Goal: Task Accomplishment & Management: Use online tool/utility

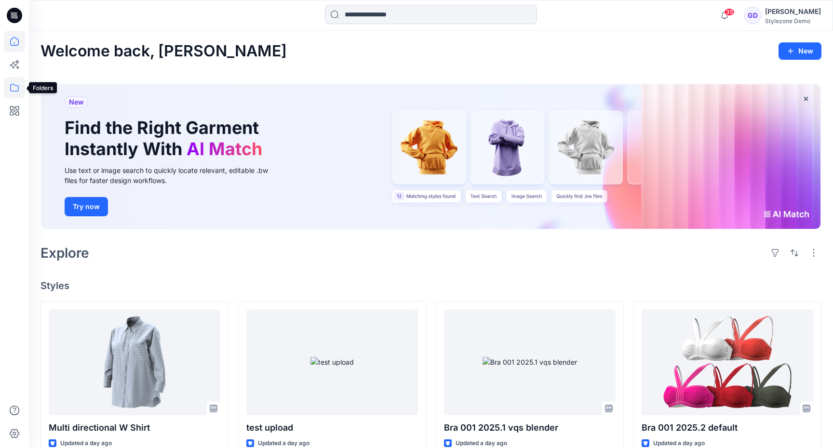
click at [10, 92] on icon at bounding box center [14, 87] width 21 height 21
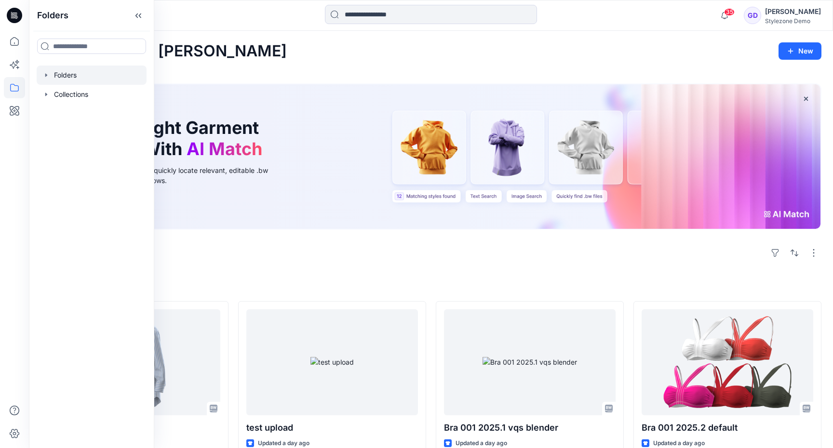
click at [61, 75] on div at bounding box center [92, 75] width 110 height 19
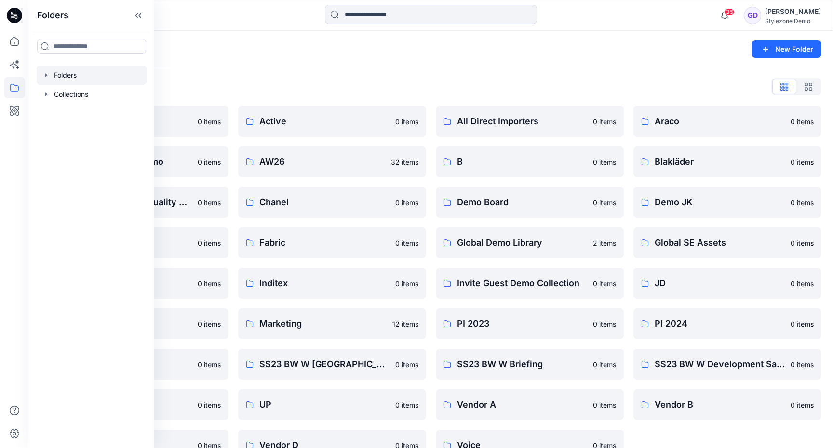
click at [409, 54] on div "Folders" at bounding box center [394, 49] width 706 height 14
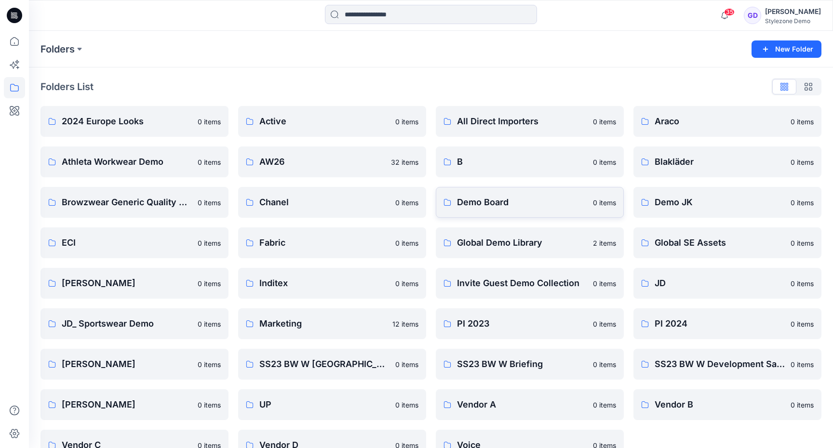
click at [481, 198] on p "Demo Board" at bounding box center [522, 203] width 130 height 14
click at [532, 243] on p "Global Demo Library" at bounding box center [522, 243] width 130 height 14
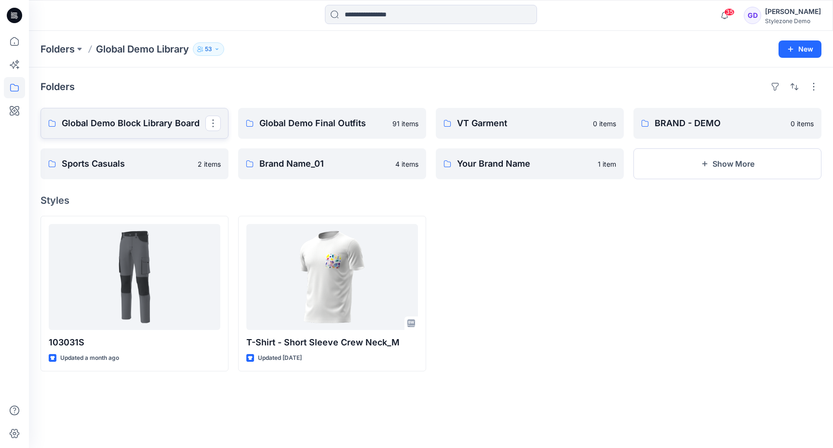
click at [139, 127] on p "Global Demo Block Library Board" at bounding box center [134, 124] width 144 height 14
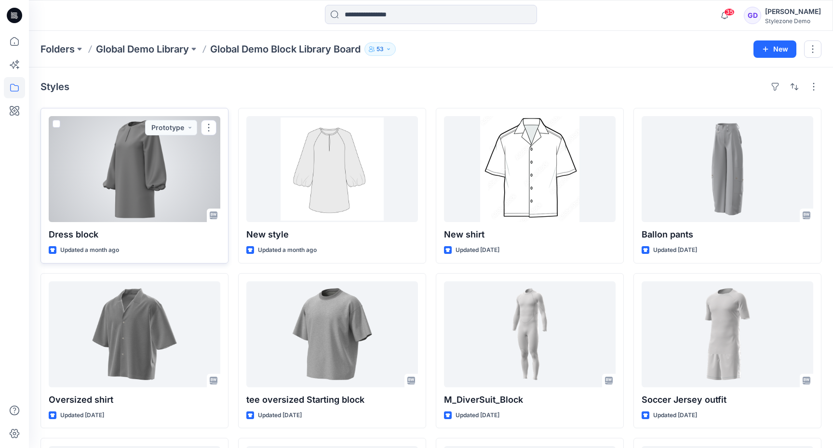
click at [116, 198] on div at bounding box center [135, 169] width 172 height 106
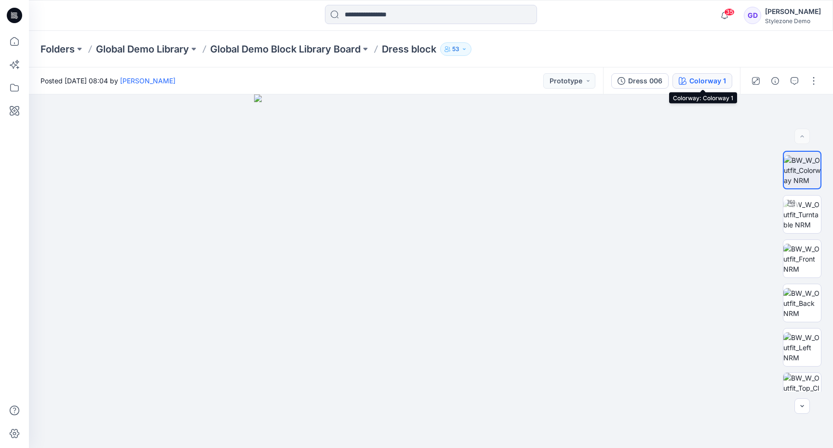
click at [707, 79] on div "Colorway 1" at bounding box center [708, 81] width 37 height 11
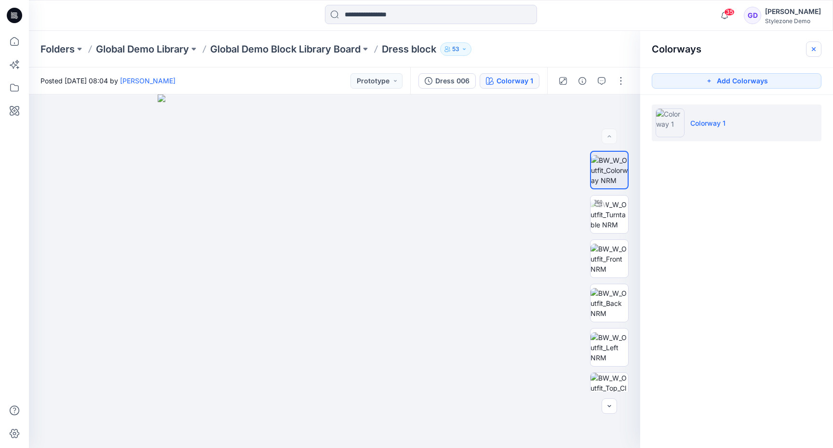
click at [814, 49] on icon "button" at bounding box center [814, 49] width 4 height 4
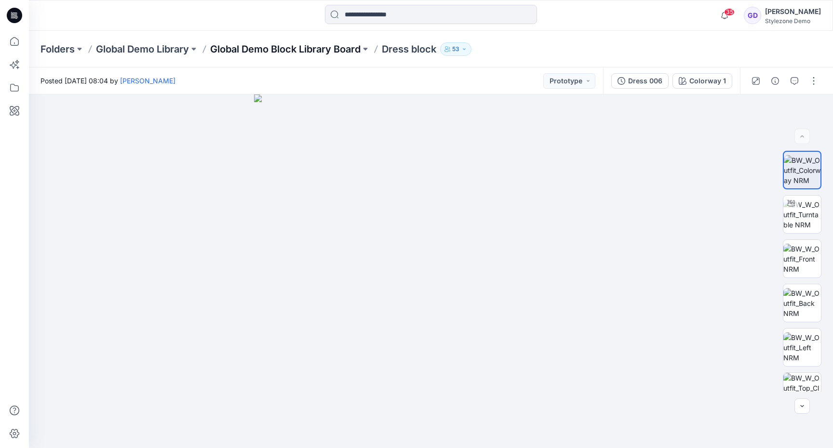
click at [304, 45] on p "Global Demo Block Library Board" at bounding box center [285, 49] width 150 height 14
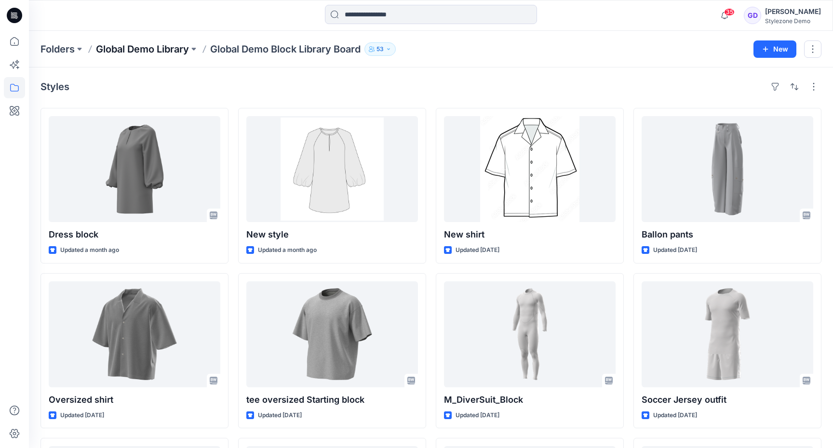
click at [169, 54] on p "Global Demo Library" at bounding box center [142, 49] width 93 height 14
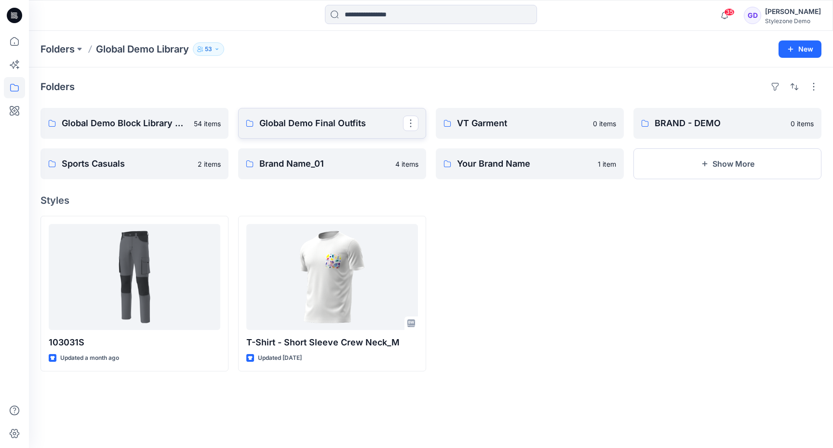
click at [339, 119] on p "Global Demo Final Outfits" at bounding box center [331, 124] width 144 height 14
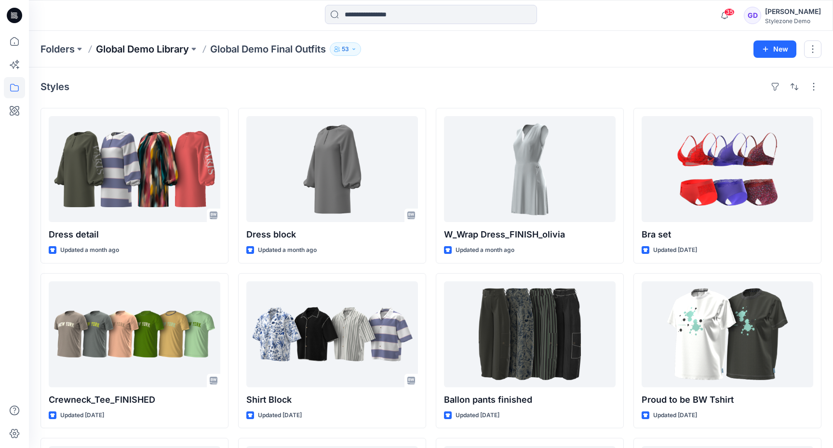
click at [156, 47] on p "Global Demo Library" at bounding box center [142, 49] width 93 height 14
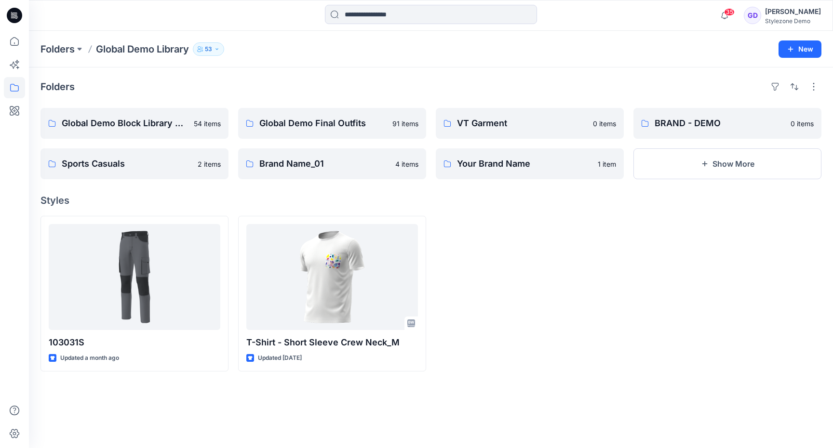
click at [535, 277] on div at bounding box center [530, 294] width 188 height 156
click at [17, 87] on icon at bounding box center [14, 87] width 21 height 21
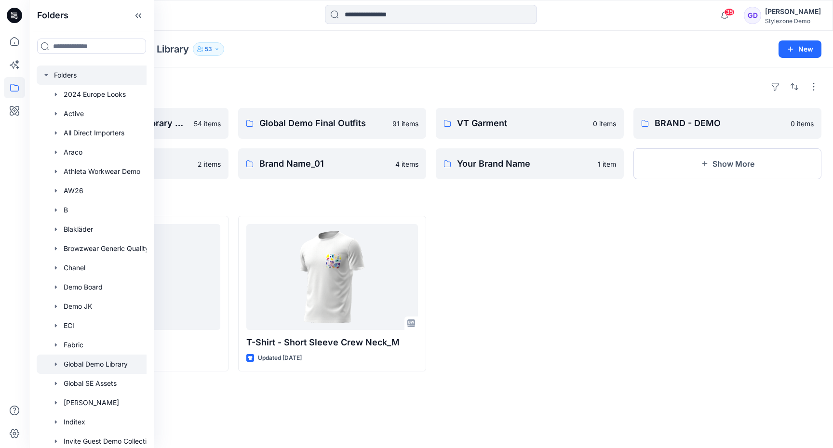
click at [49, 77] on icon "button" at bounding box center [46, 75] width 8 height 8
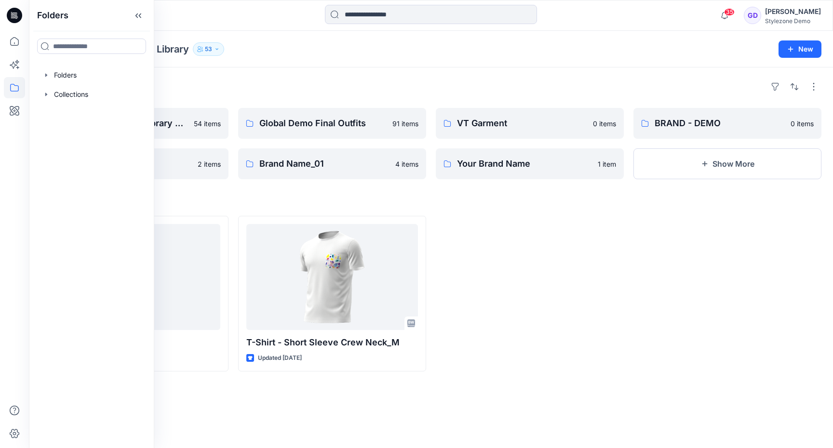
click at [539, 263] on div at bounding box center [530, 294] width 188 height 156
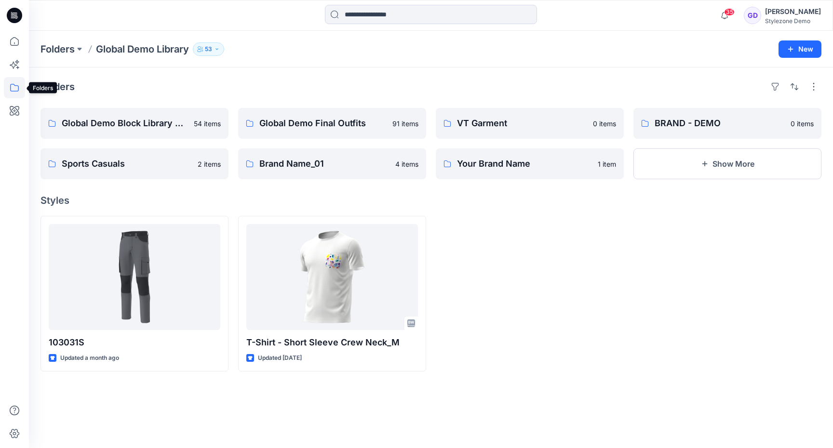
click at [14, 85] on icon at bounding box center [14, 88] width 9 height 8
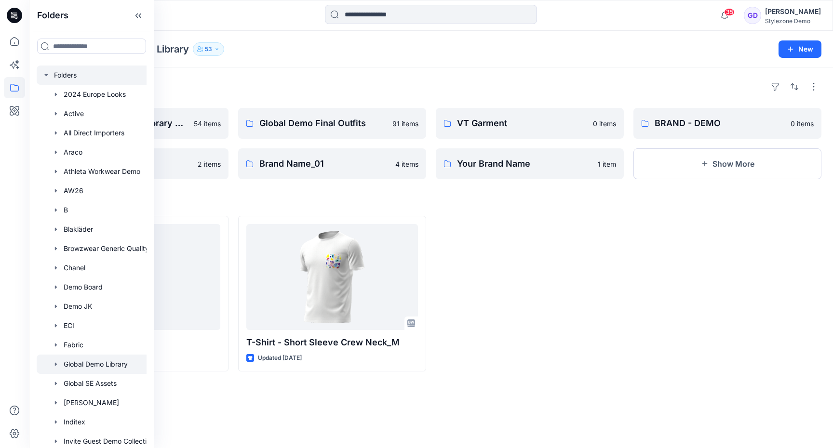
click at [47, 74] on icon "button" at bounding box center [45, 75] width 3 height 2
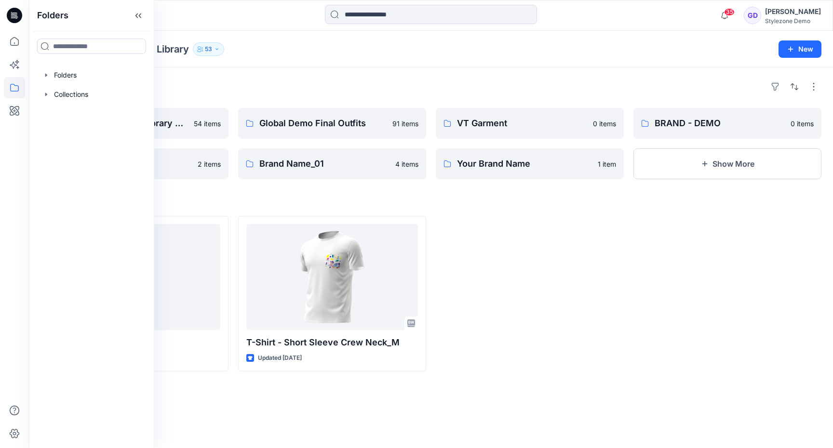
click at [493, 215] on div "Folders Global Demo Block Library Board 54 items Sports Casuals 2 items Global …" at bounding box center [431, 258] width 804 height 381
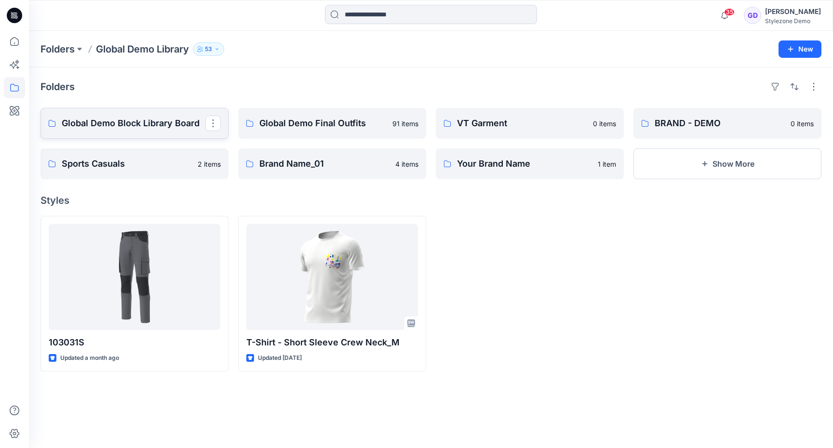
click at [122, 117] on p "Global Demo Block Library Board" at bounding box center [134, 124] width 144 height 14
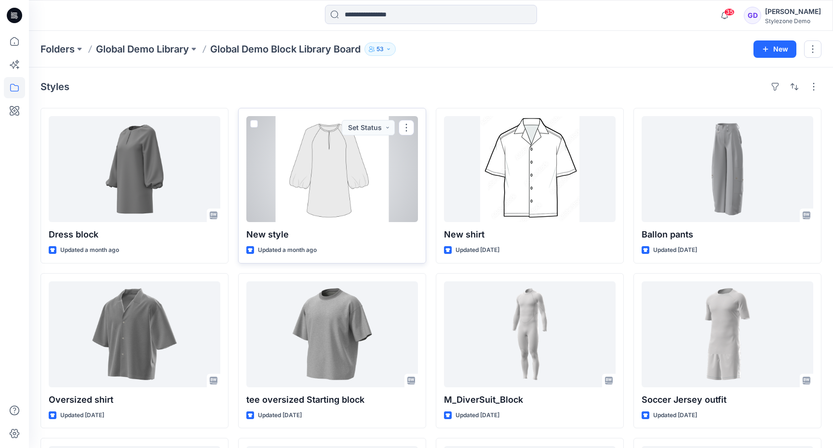
click at [349, 190] on div at bounding box center [332, 169] width 172 height 106
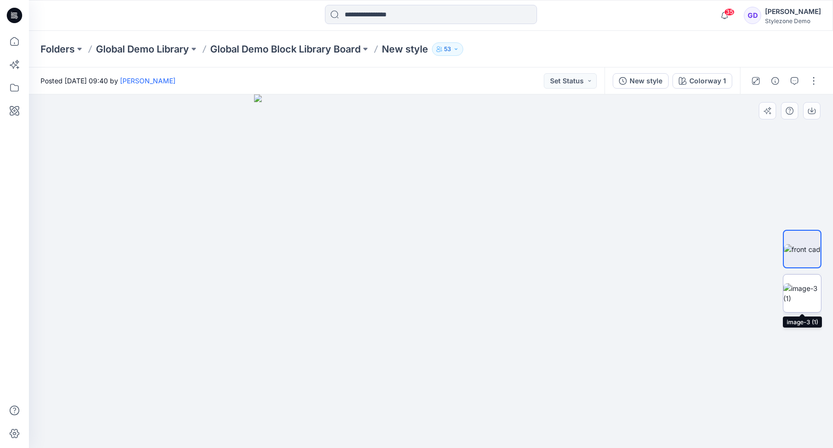
click at [813, 295] on img at bounding box center [803, 294] width 38 height 20
click at [803, 246] on img at bounding box center [802, 249] width 37 height 10
click at [806, 289] on img at bounding box center [803, 294] width 38 height 20
click at [791, 247] on img at bounding box center [802, 249] width 37 height 10
click at [788, 78] on button "button" at bounding box center [794, 80] width 15 height 15
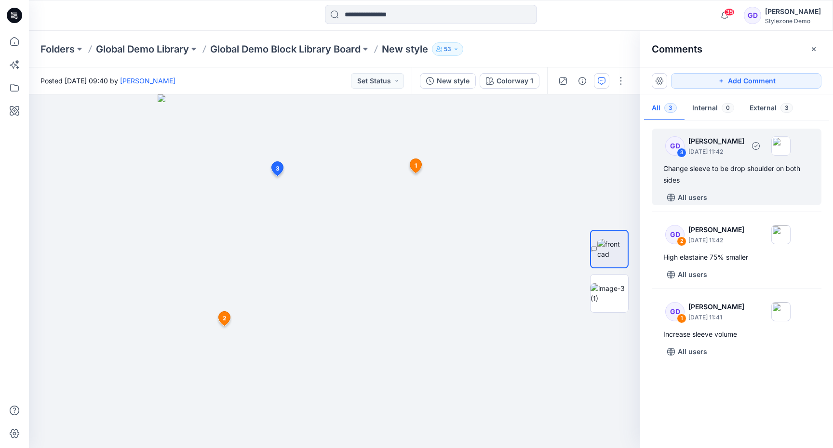
click at [762, 168] on div "Change sleeve to be drop shoulder on both sides" at bounding box center [737, 174] width 147 height 23
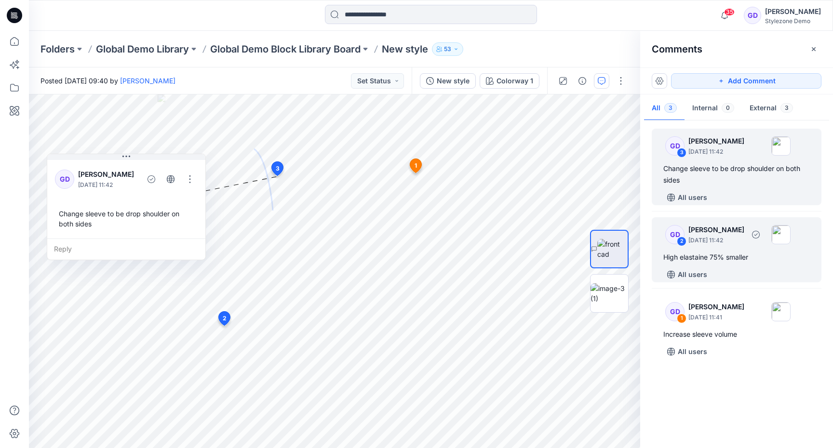
click at [748, 252] on div "High elastaine 75% smaller" at bounding box center [737, 258] width 147 height 12
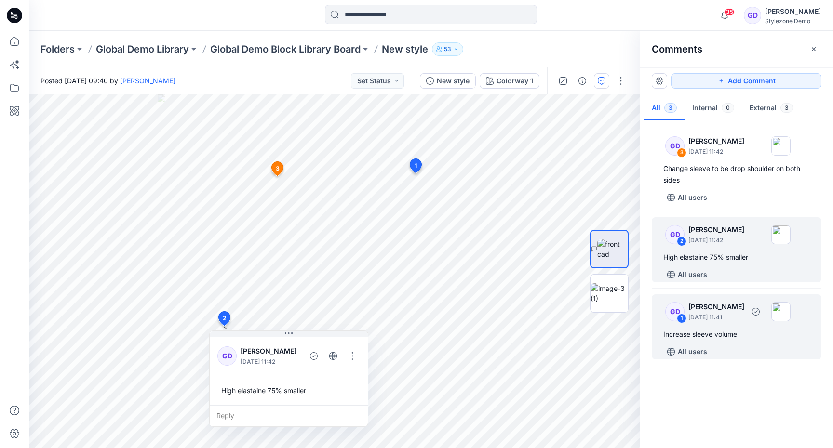
click at [708, 331] on div "Increase sleeve volume" at bounding box center [737, 335] width 147 height 12
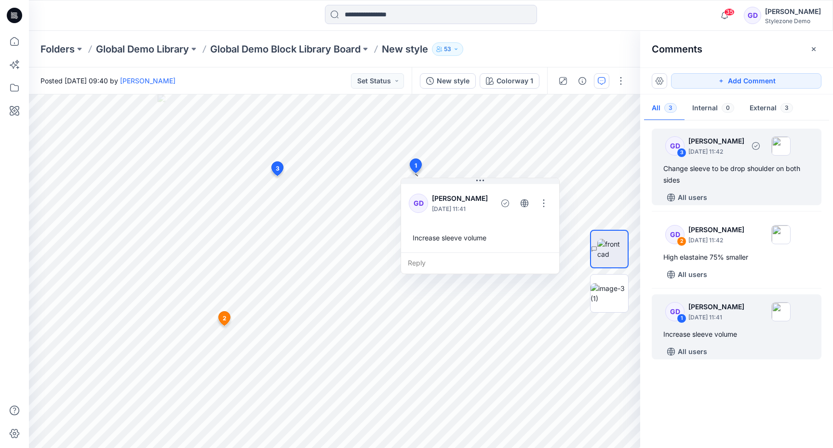
click at [728, 170] on div "Change sleeve to be drop shoulder on both sides" at bounding box center [737, 174] width 147 height 23
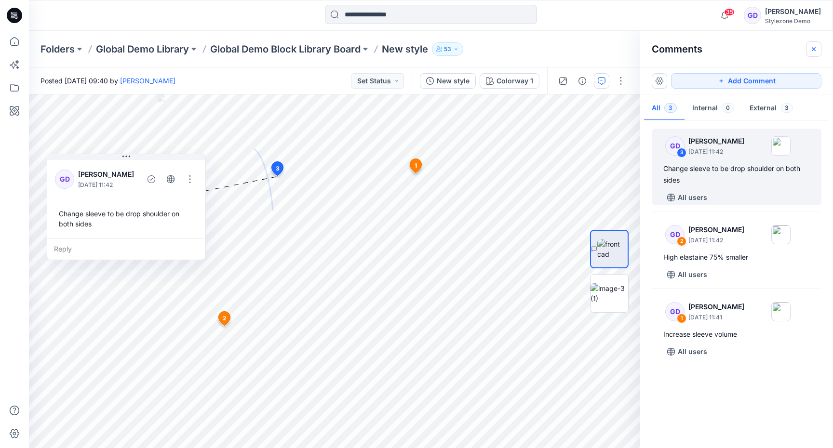
click at [815, 48] on icon "button" at bounding box center [814, 49] width 4 height 4
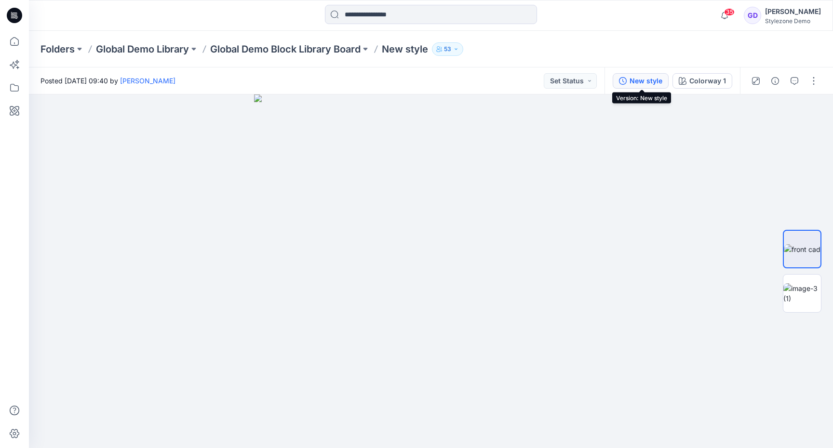
click at [624, 82] on icon "button" at bounding box center [623, 81] width 8 height 8
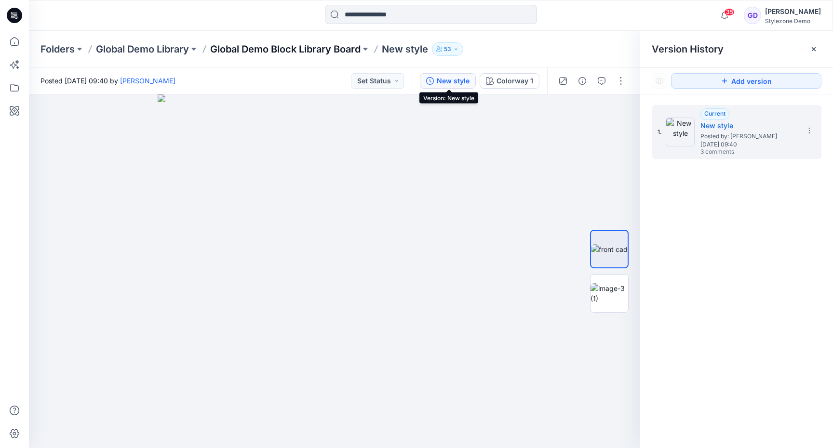
click at [293, 51] on p "Global Demo Block Library Board" at bounding box center [285, 49] width 150 height 14
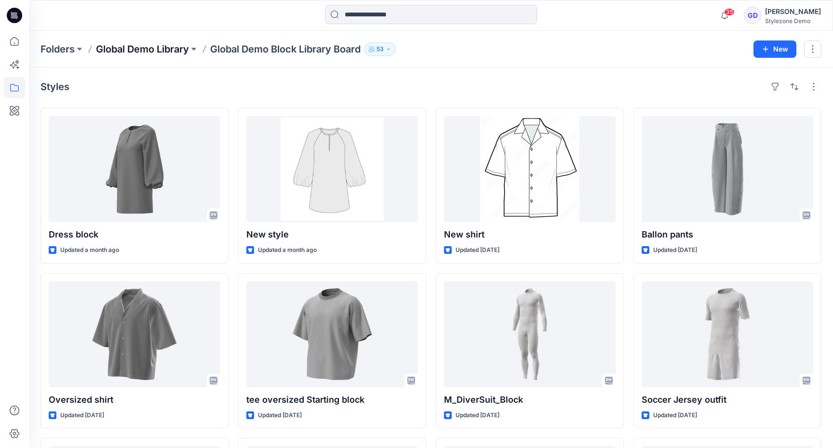
click at [151, 46] on p "Global Demo Library" at bounding box center [142, 49] width 93 height 14
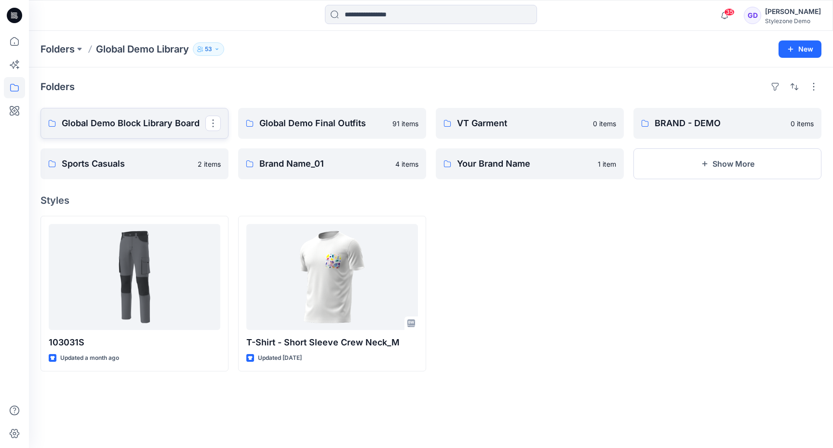
click at [148, 132] on link "Global Demo Block Library Board" at bounding box center [135, 123] width 188 height 31
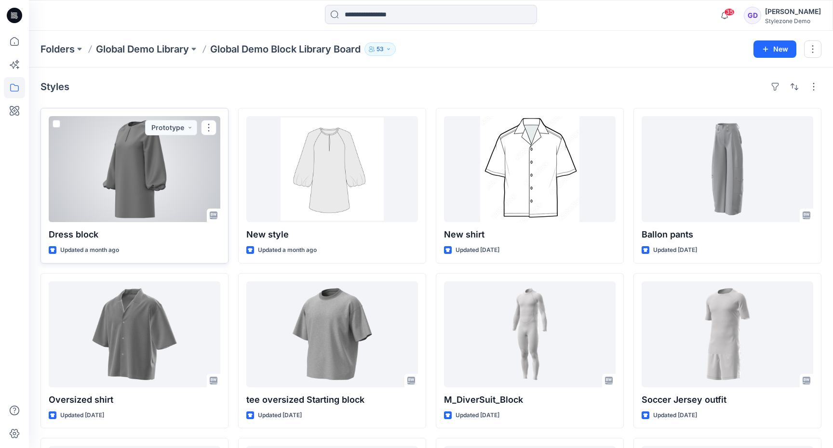
click at [156, 187] on div at bounding box center [135, 169] width 172 height 106
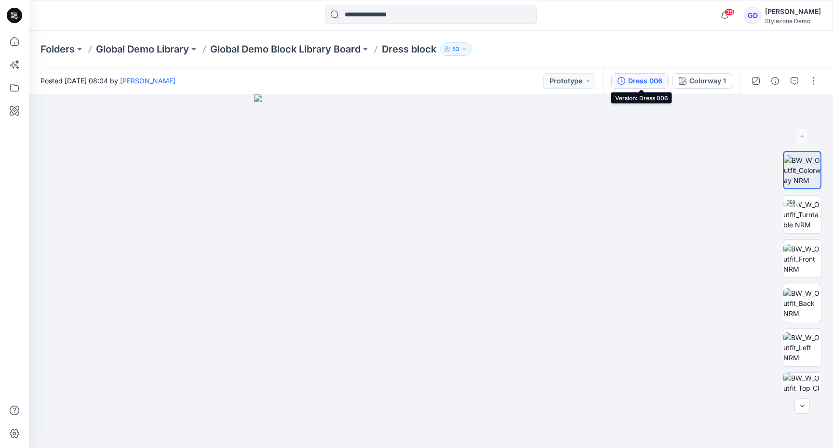
click at [645, 83] on div "Dress 006" at bounding box center [645, 81] width 34 height 11
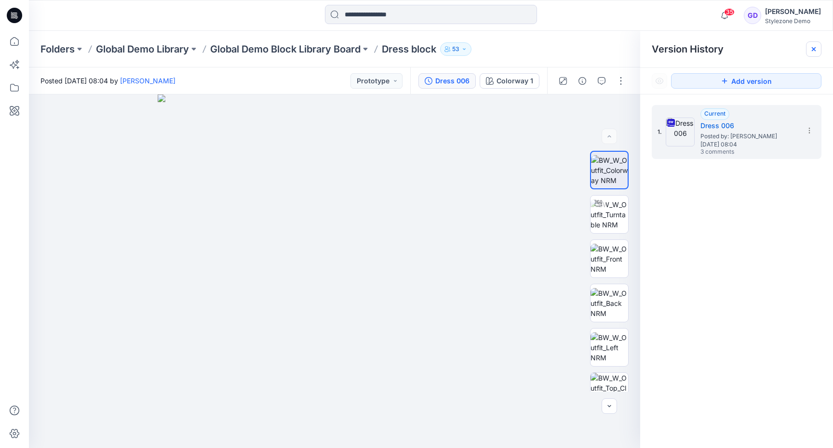
click at [809, 47] on div at bounding box center [813, 48] width 15 height 15
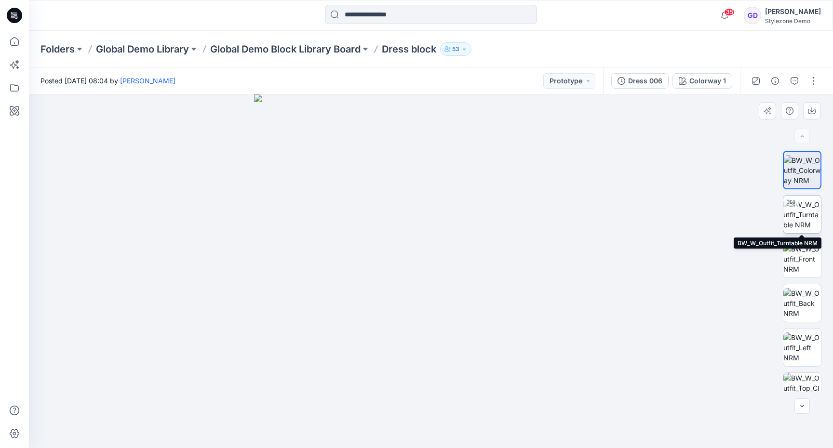
click at [808, 210] on img at bounding box center [803, 215] width 38 height 30
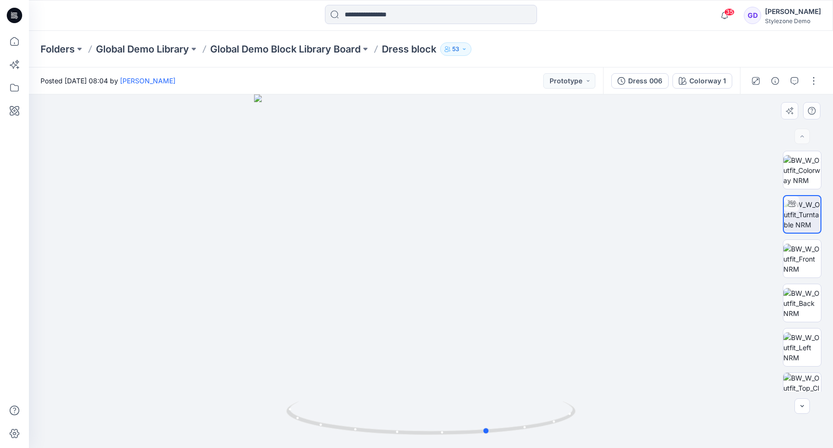
drag, startPoint x: 408, startPoint y: 293, endPoint x: 448, endPoint y: 293, distance: 39.1
click at [448, 293] on div at bounding box center [431, 272] width 804 height 354
click at [804, 263] on img at bounding box center [803, 259] width 38 height 30
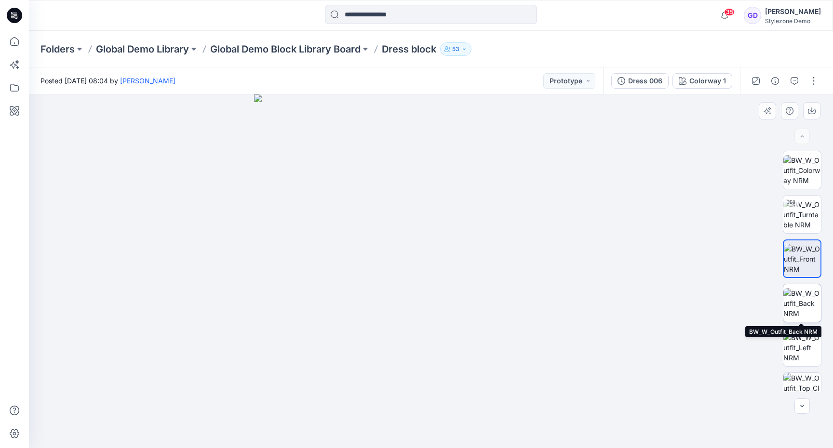
click at [798, 302] on img at bounding box center [803, 303] width 38 height 30
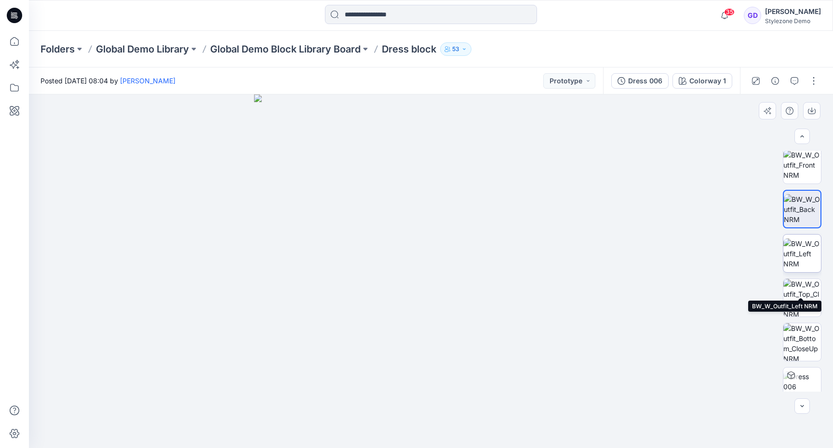
scroll to position [108, 0]
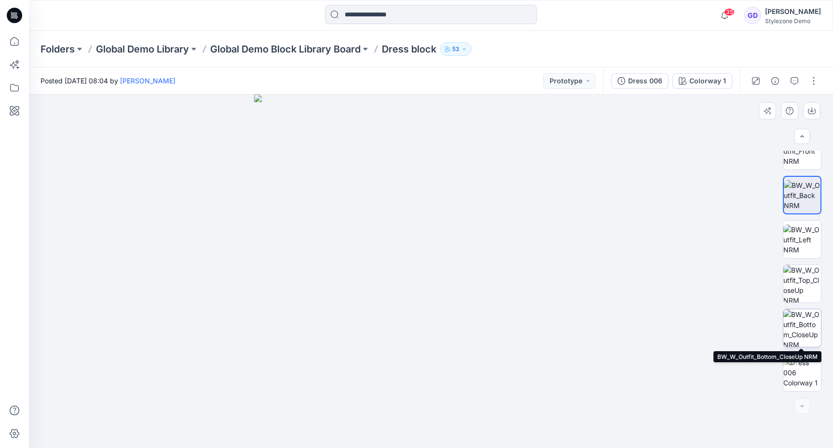
click at [809, 312] on img at bounding box center [803, 329] width 38 height 38
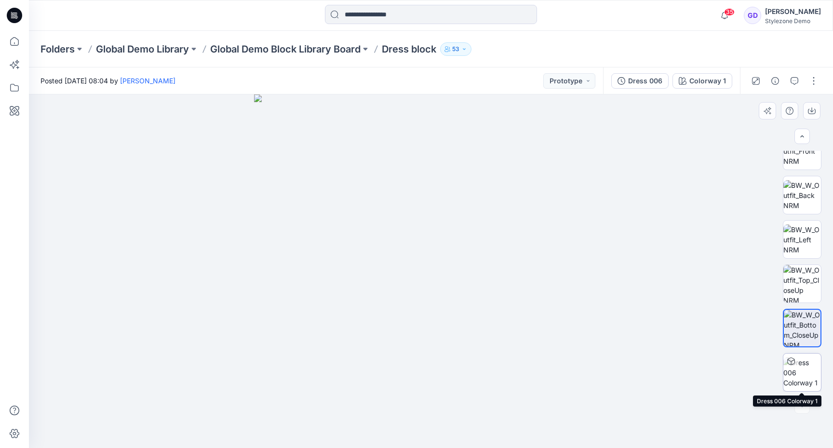
click at [799, 370] on img at bounding box center [803, 373] width 38 height 30
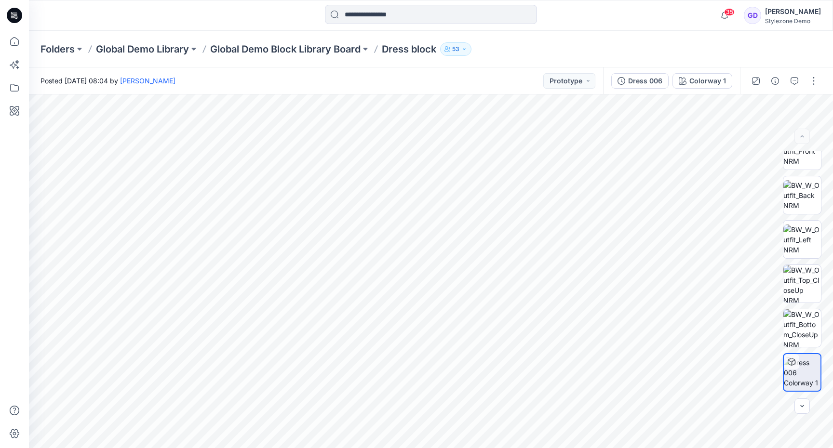
scroll to position [0, 0]
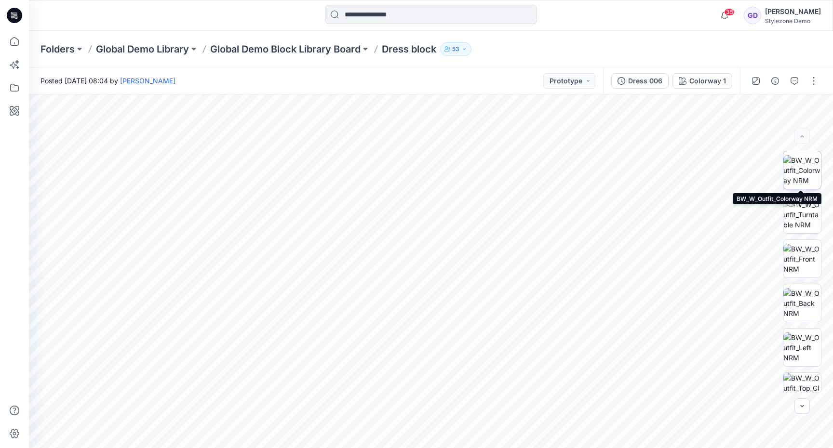
click at [801, 171] on img at bounding box center [803, 170] width 38 height 30
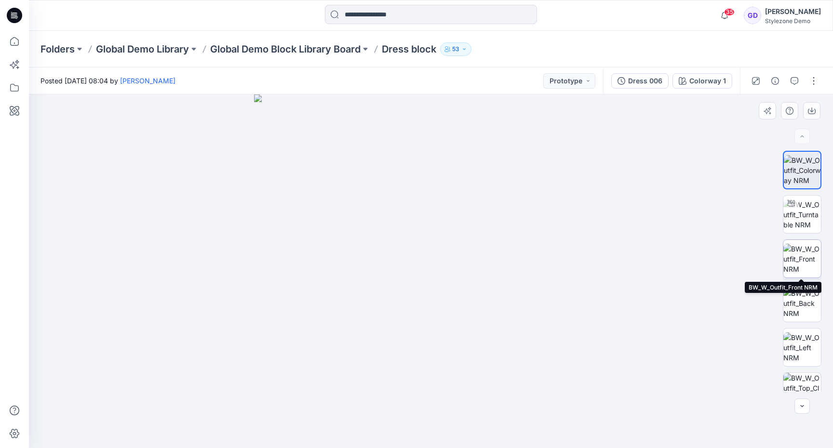
click at [791, 256] on img at bounding box center [803, 259] width 38 height 30
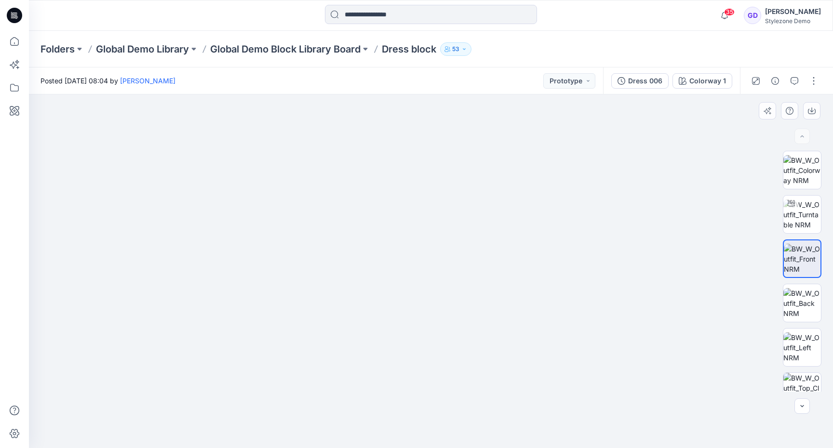
drag, startPoint x: 577, startPoint y: 159, endPoint x: 565, endPoint y: 244, distance: 86.3
click at [565, 244] on img at bounding box center [431, 249] width 627 height 400
click at [793, 89] on div at bounding box center [784, 81] width 89 height 27
click at [796, 78] on icon "button" at bounding box center [795, 81] width 8 height 8
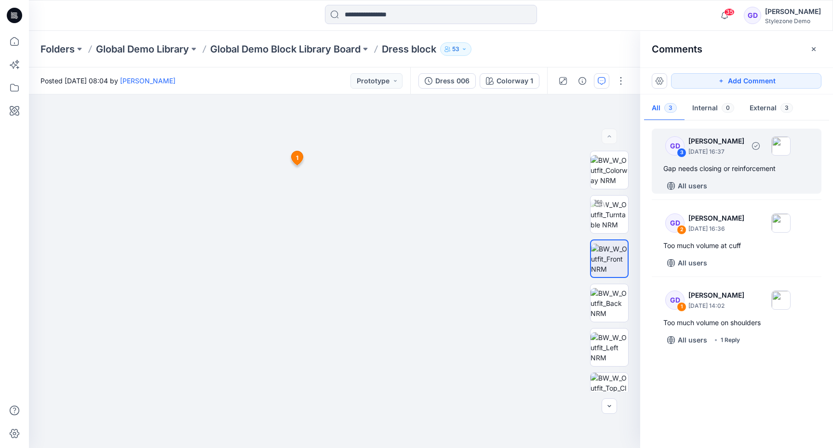
click at [731, 154] on p "September 04, 2025 16:37" at bounding box center [717, 152] width 56 height 10
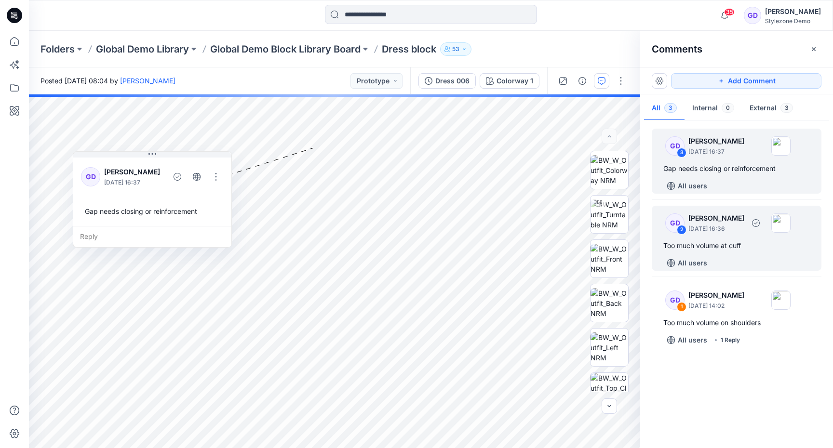
click at [730, 227] on p "September 04, 2025 16:36" at bounding box center [717, 229] width 56 height 10
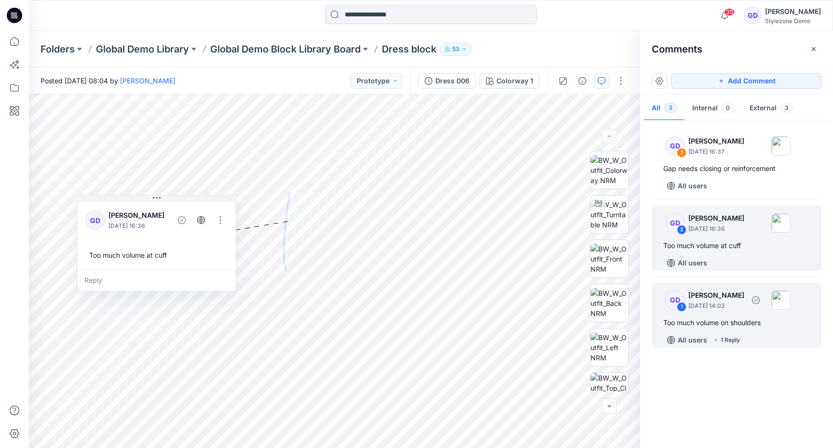
click at [720, 298] on p "[PERSON_NAME]" at bounding box center [717, 296] width 56 height 12
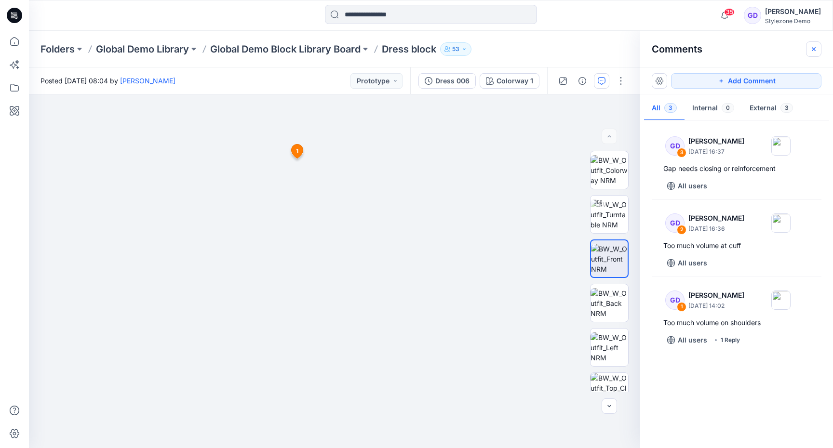
click at [817, 48] on icon "button" at bounding box center [814, 49] width 8 height 8
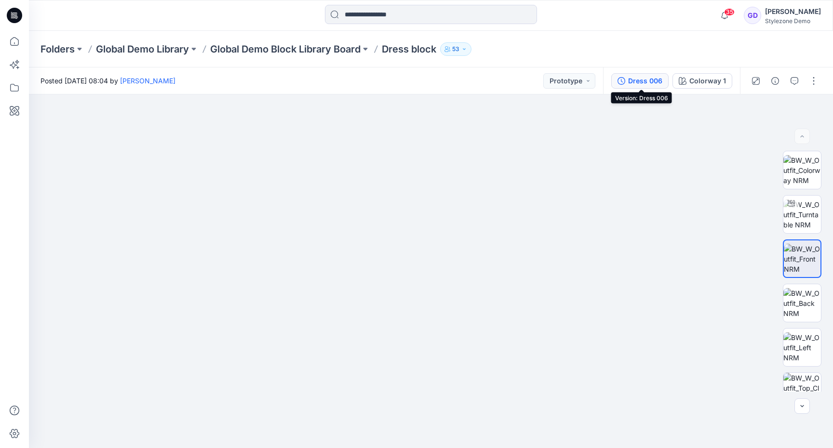
click at [631, 74] on button "Dress 006" at bounding box center [639, 80] width 57 height 15
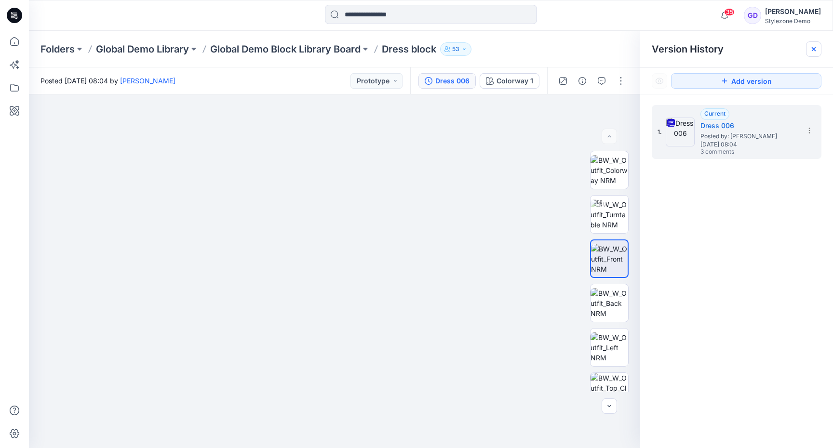
click at [812, 46] on icon at bounding box center [814, 49] width 8 height 8
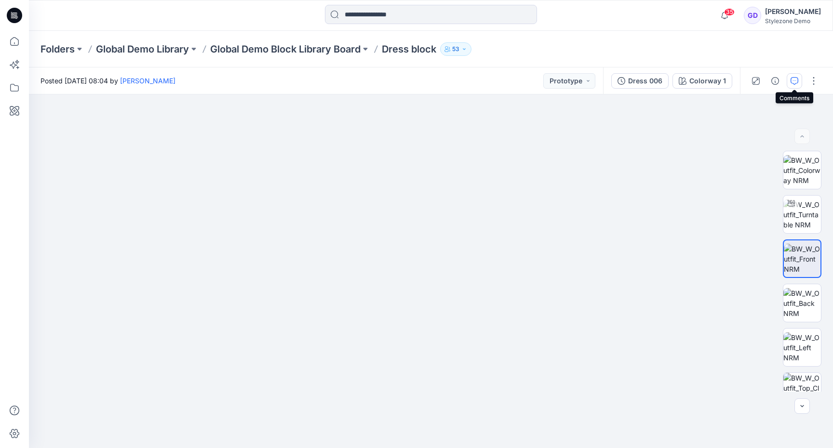
click at [792, 80] on icon "button" at bounding box center [795, 81] width 8 height 8
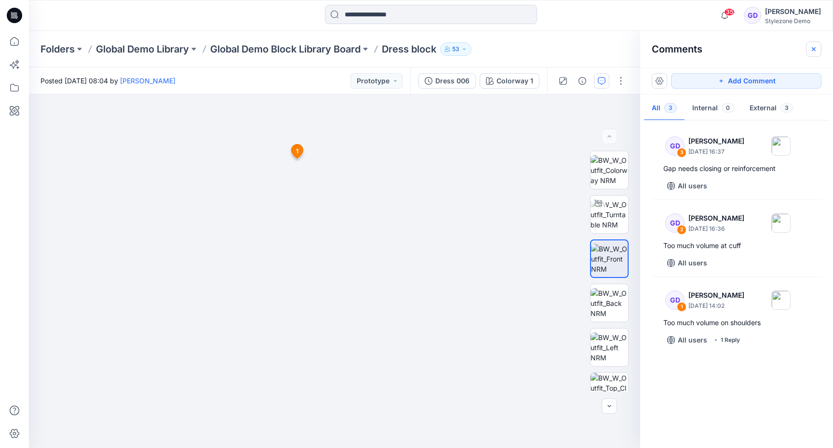
click at [819, 54] on button "button" at bounding box center [813, 48] width 15 height 15
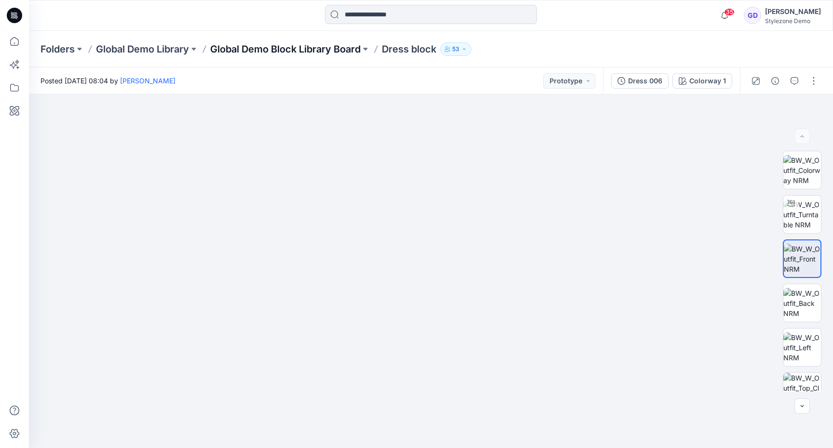
click at [324, 49] on p "Global Demo Block Library Board" at bounding box center [285, 49] width 150 height 14
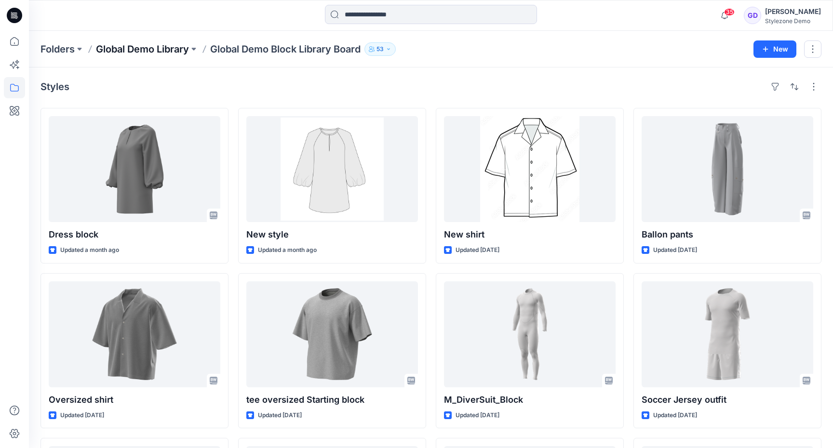
click at [169, 48] on p "Global Demo Library" at bounding box center [142, 49] width 93 height 14
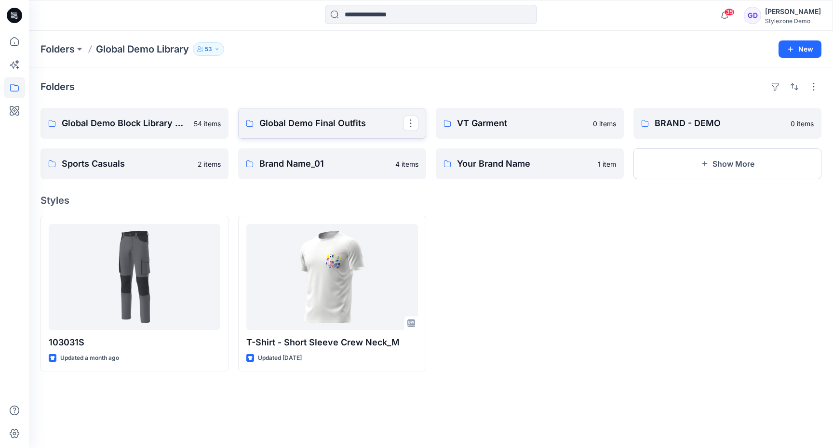
click at [327, 129] on p "Global Demo Final Outfits" at bounding box center [331, 124] width 144 height 14
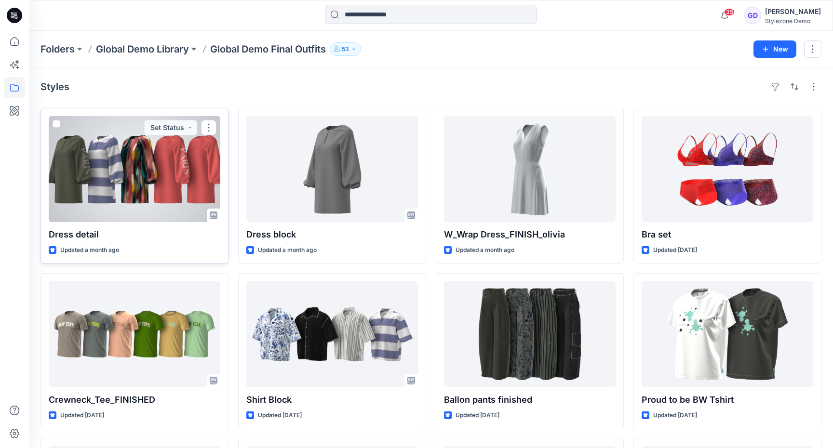
click at [172, 184] on div at bounding box center [135, 169] width 172 height 106
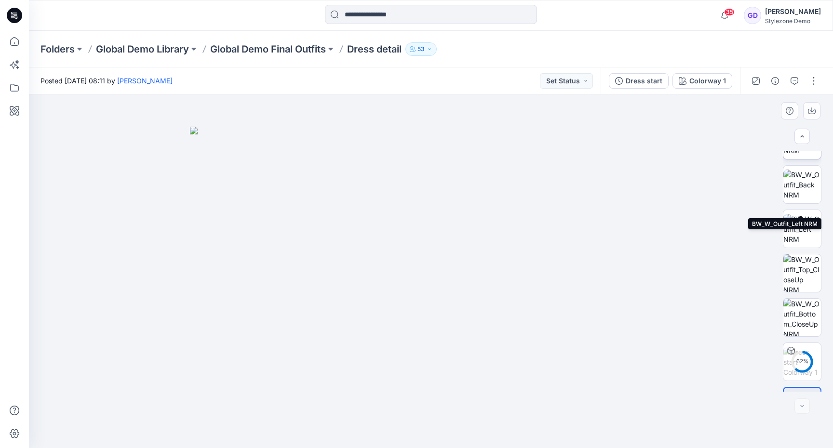
scroll to position [152, 0]
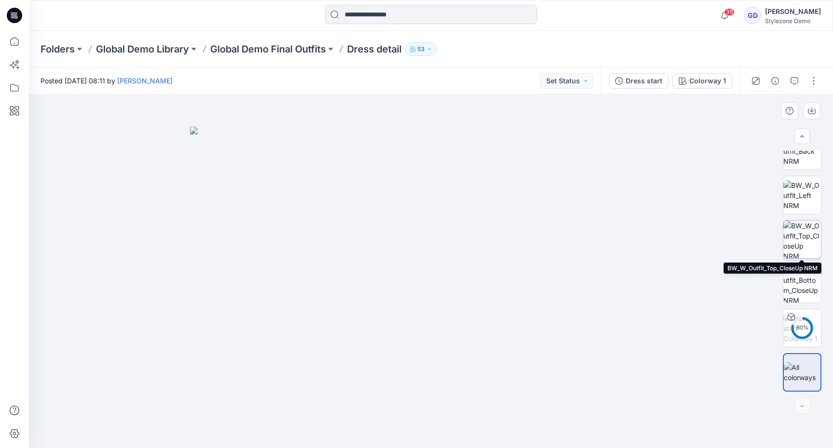
click at [801, 242] on img at bounding box center [803, 240] width 38 height 38
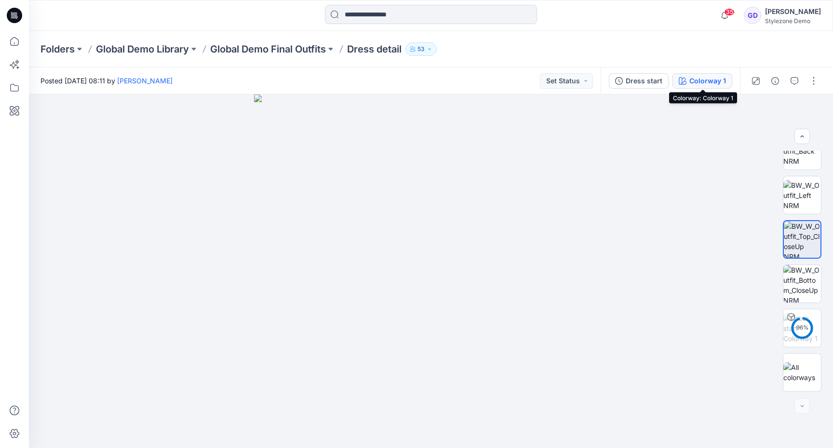
click at [705, 77] on div "Colorway 1" at bounding box center [708, 81] width 37 height 11
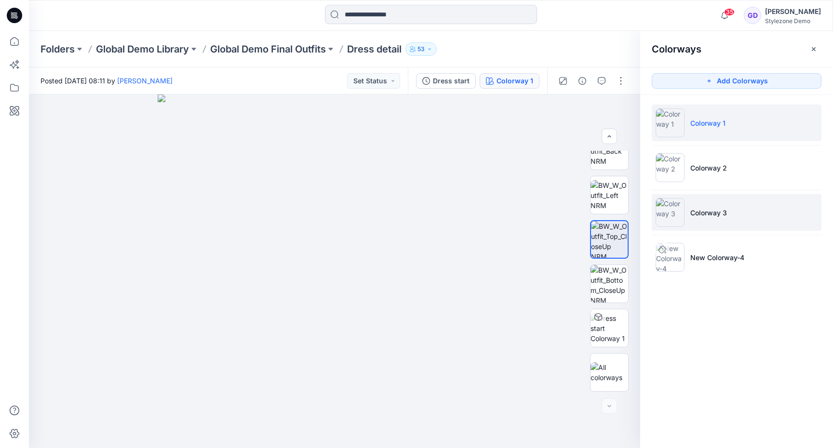
click at [715, 205] on li "Colorway 3" at bounding box center [737, 212] width 170 height 37
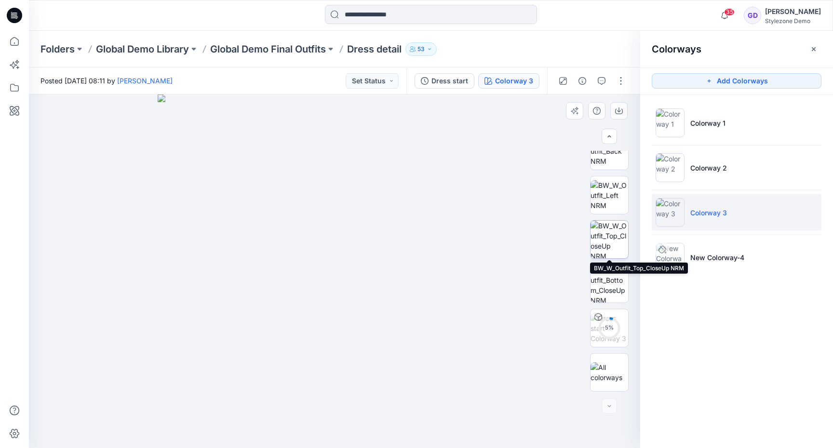
click at [611, 225] on img at bounding box center [610, 240] width 38 height 38
click at [813, 48] on icon "button" at bounding box center [813, 48] width 3 height 3
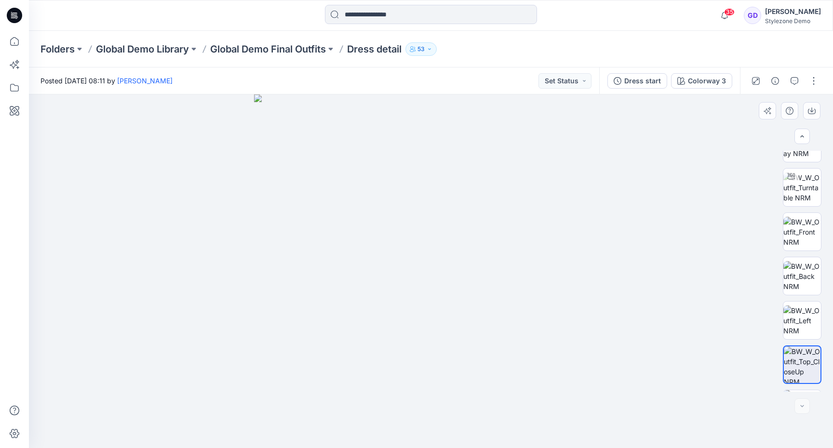
scroll to position [0, 0]
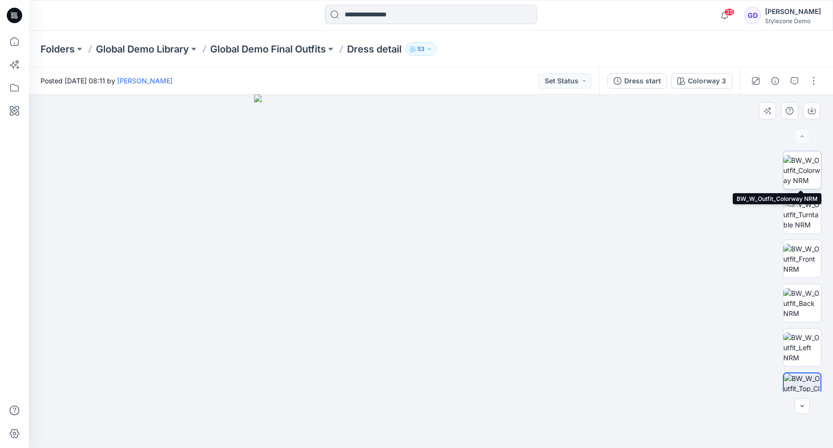
click at [807, 185] on img at bounding box center [803, 170] width 38 height 30
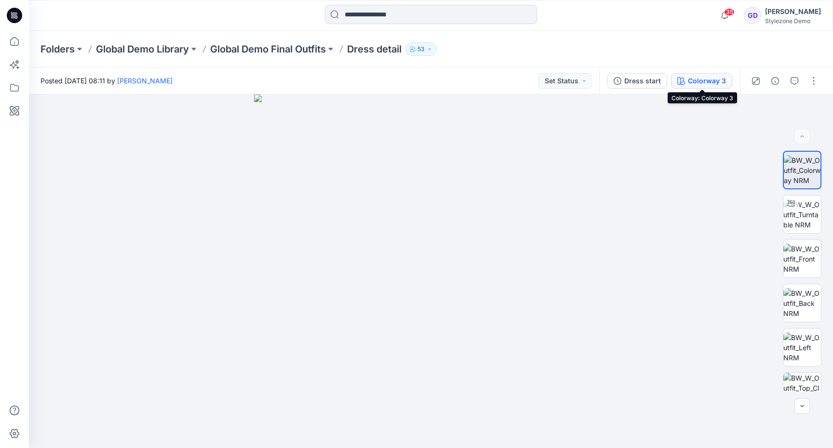
click at [705, 78] on div "Colorway 3" at bounding box center [707, 81] width 38 height 11
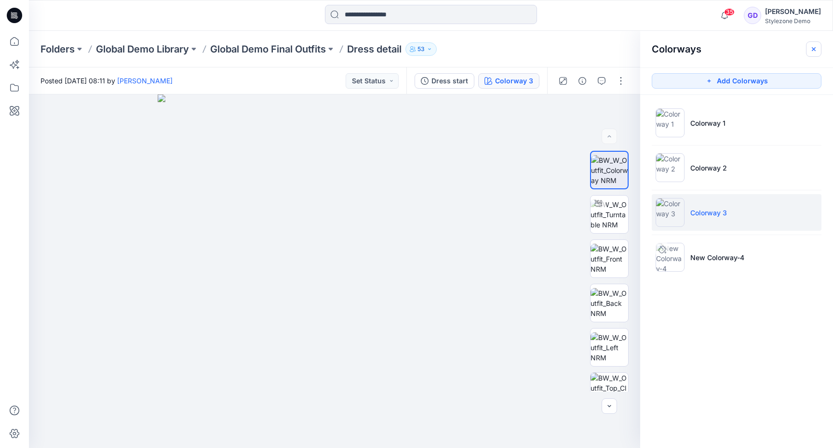
click at [815, 54] on button "button" at bounding box center [813, 48] width 15 height 15
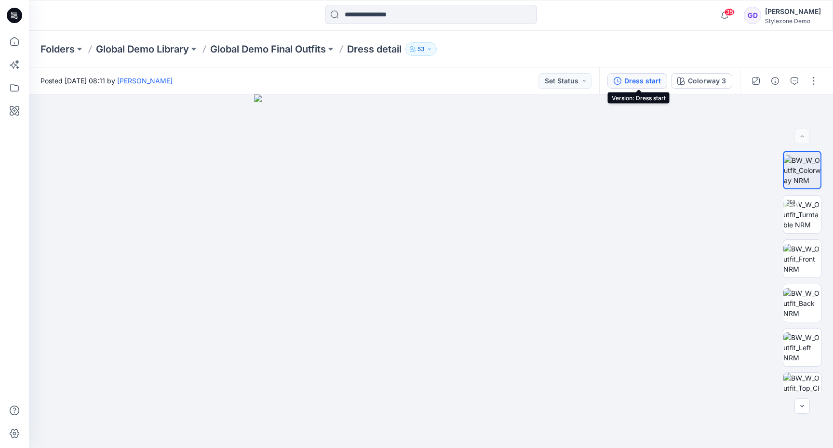
click at [649, 83] on div "Dress start" at bounding box center [642, 81] width 37 height 11
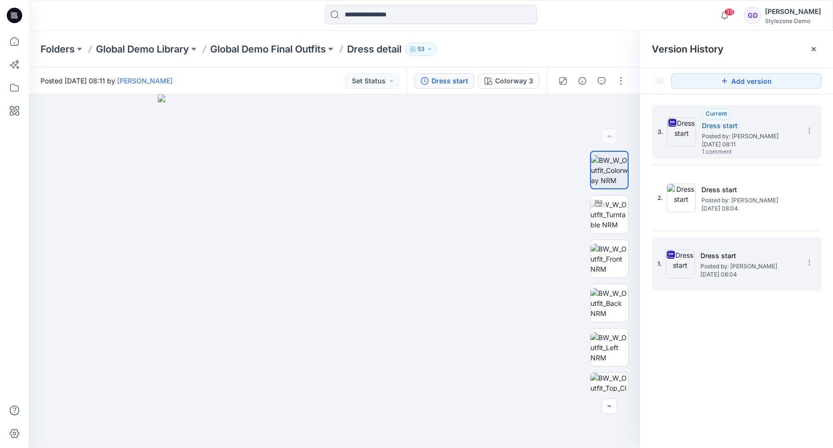
click at [713, 281] on div "1. Dress start Posted by: Gregory Dodd Tuesday, September 02, 2025 08:04" at bounding box center [730, 264] width 145 height 46
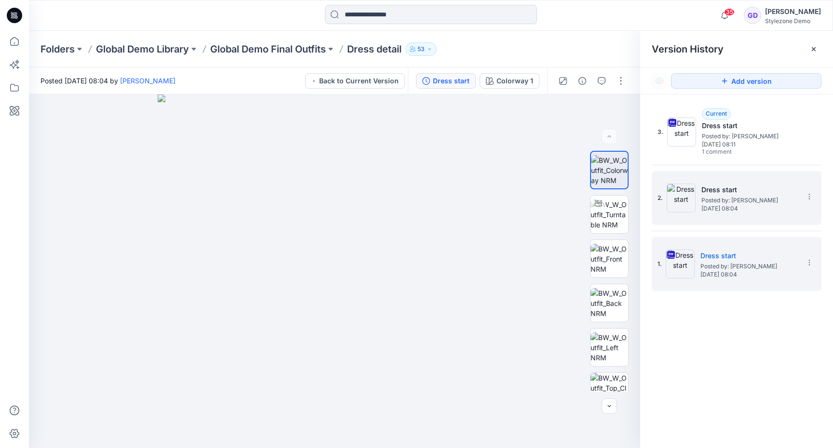
click at [725, 198] on span "Posted by: Gregory Dodd" at bounding box center [750, 201] width 96 height 10
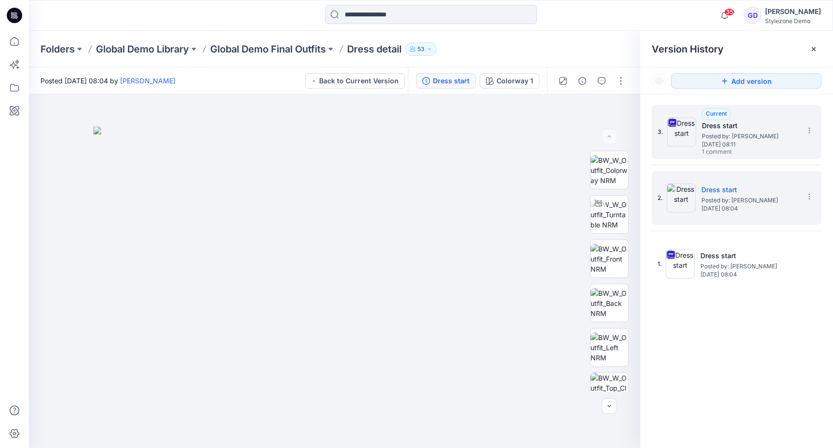
click at [712, 146] on span "Tuesday, September 02, 2025 08:11" at bounding box center [750, 144] width 96 height 7
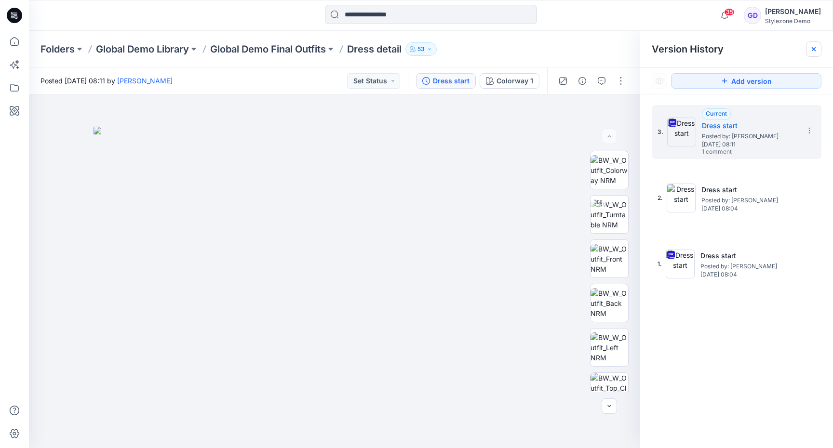
click at [818, 51] on div at bounding box center [813, 48] width 15 height 15
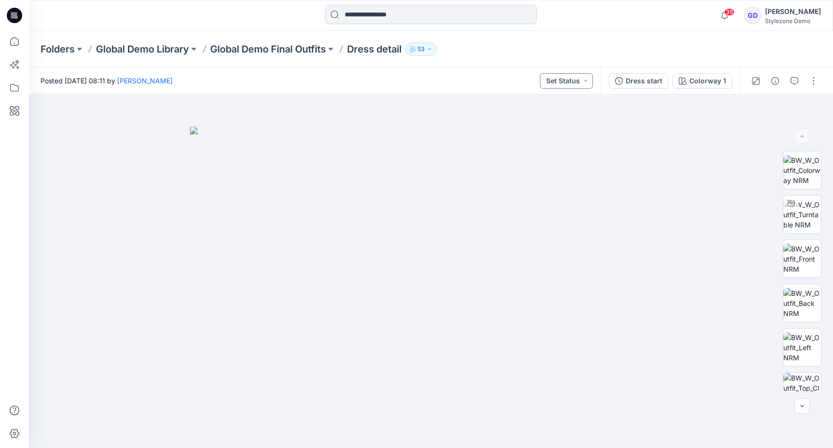
click at [588, 87] on button "Set Status" at bounding box center [566, 80] width 53 height 15
click at [548, 171] on p "2nd Submission" at bounding box center [553, 173] width 50 height 13
click at [729, 232] on div at bounding box center [431, 272] width 804 height 354
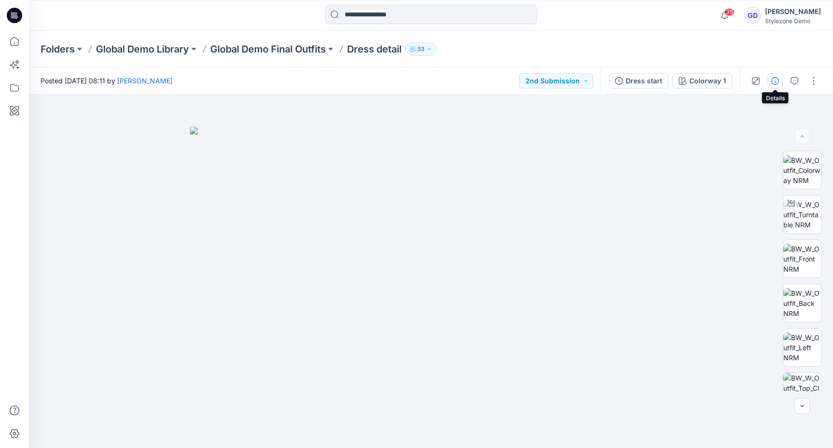
click at [776, 84] on icon "button" at bounding box center [776, 81] width 8 height 8
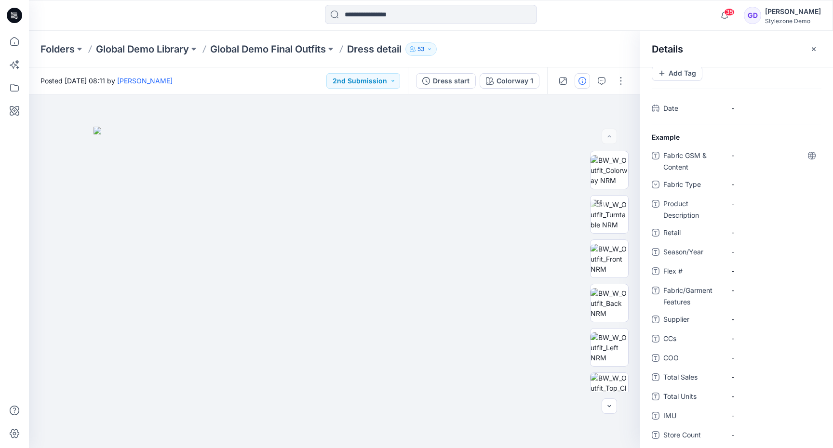
scroll to position [40, 0]
click at [760, 154] on Content "-" at bounding box center [774, 154] width 84 height 10
type textarea "******"
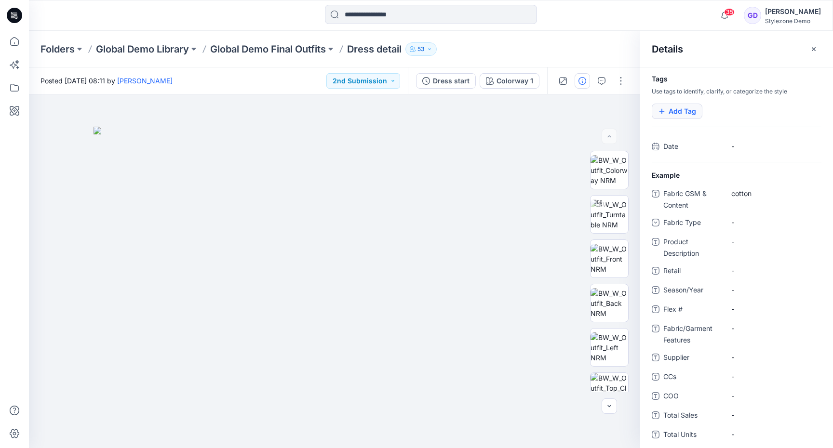
click at [673, 109] on button "Add Tag" at bounding box center [677, 111] width 51 height 15
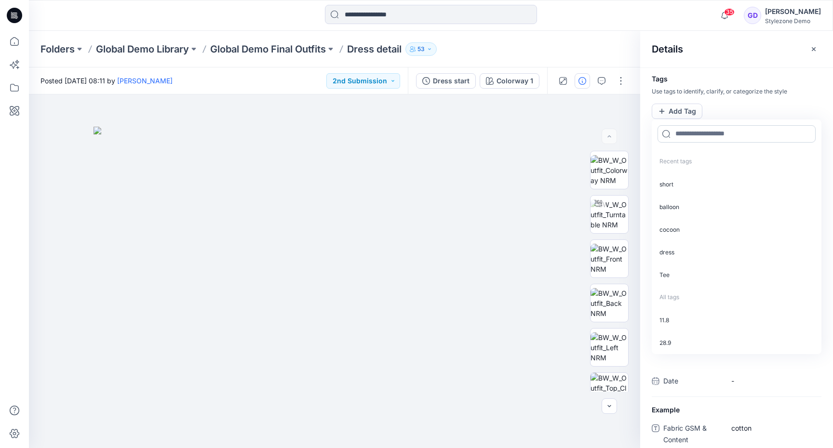
click at [692, 134] on input at bounding box center [737, 133] width 158 height 17
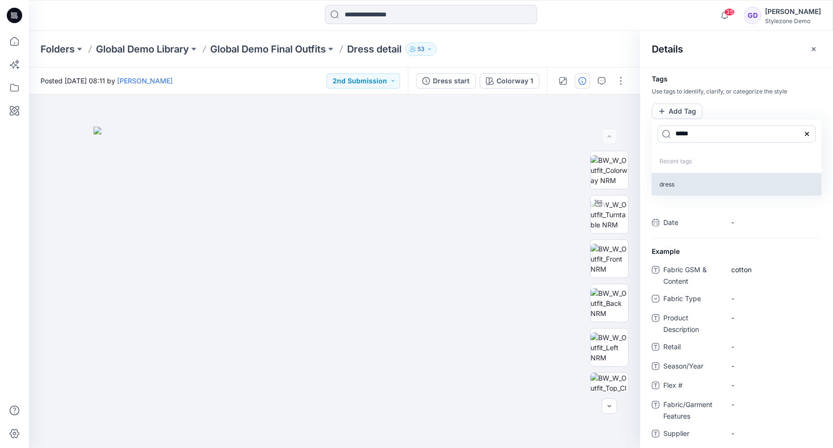
type input "*****"
click at [676, 187] on p "dress" at bounding box center [737, 184] width 170 height 23
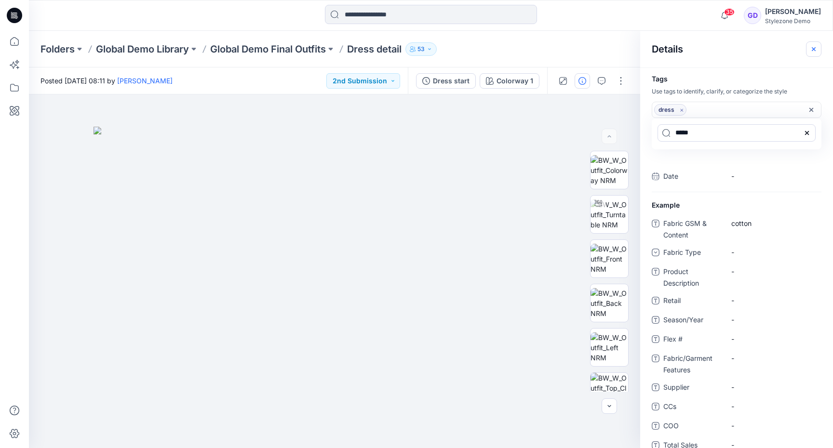
click at [819, 50] on button "button" at bounding box center [813, 48] width 15 height 15
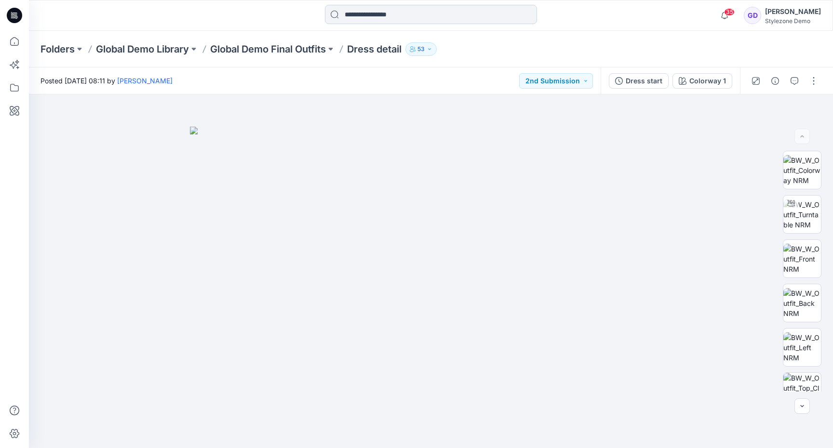
click at [425, 14] on input at bounding box center [431, 14] width 212 height 19
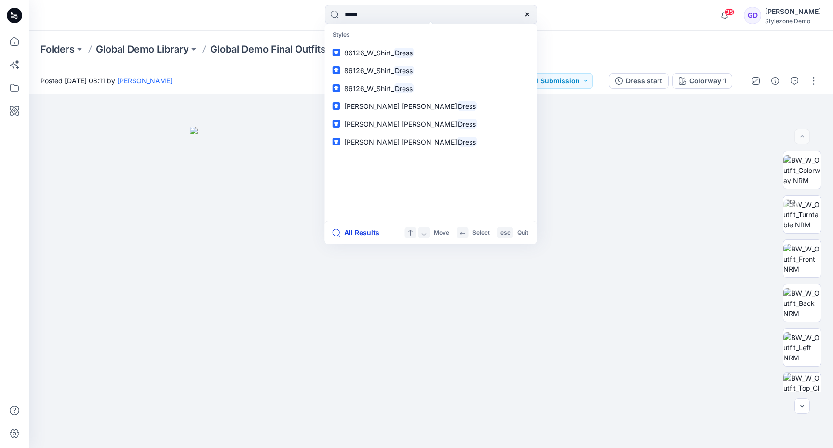
type input "*****"
click at [355, 233] on button "All Results" at bounding box center [359, 233] width 53 height 12
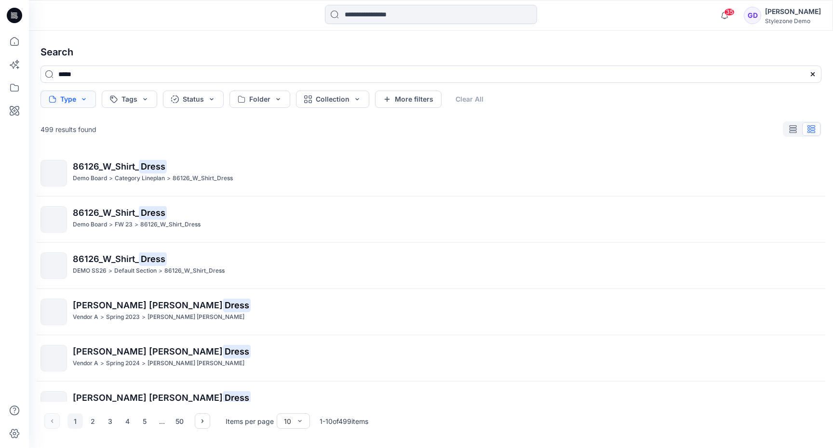
click at [95, 103] on button "Type" at bounding box center [68, 99] width 55 height 17
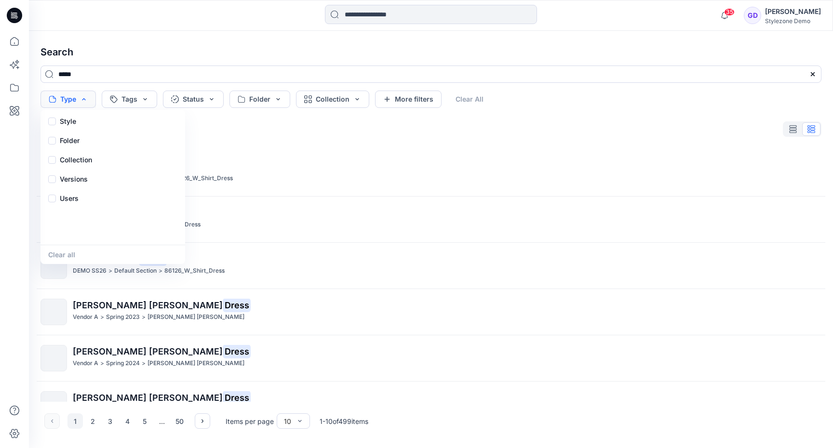
click at [74, 95] on button "Type" at bounding box center [68, 99] width 55 height 17
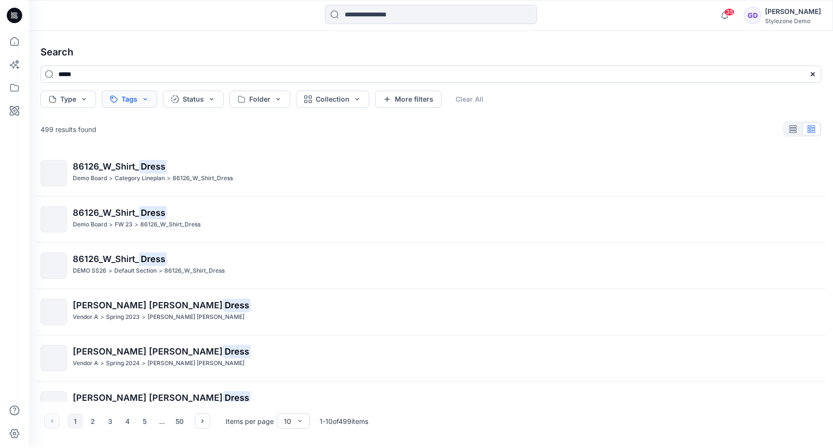
click at [141, 98] on button "Tags" at bounding box center [129, 99] width 55 height 17
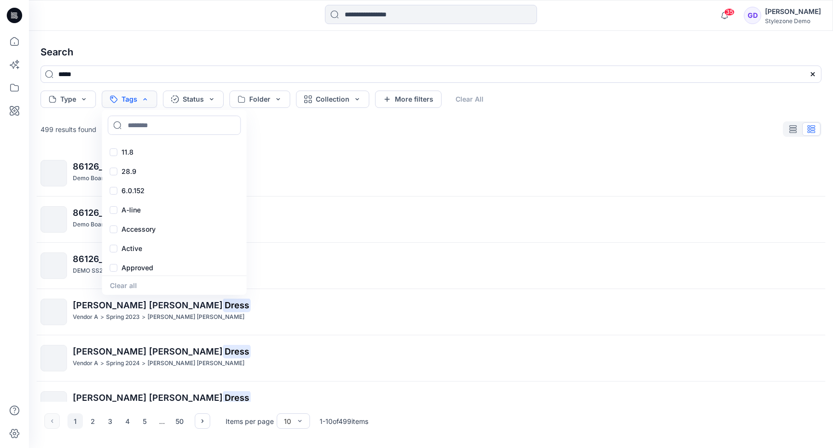
click at [141, 98] on button "Tags" at bounding box center [129, 99] width 55 height 17
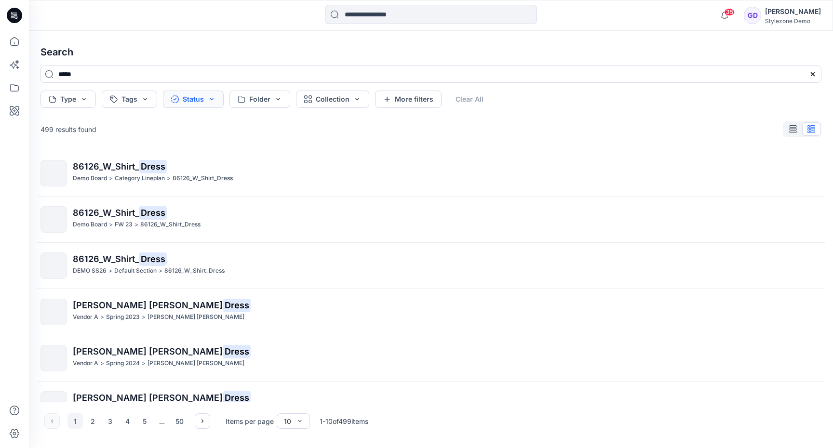
click at [206, 99] on button "Status" at bounding box center [193, 99] width 61 height 17
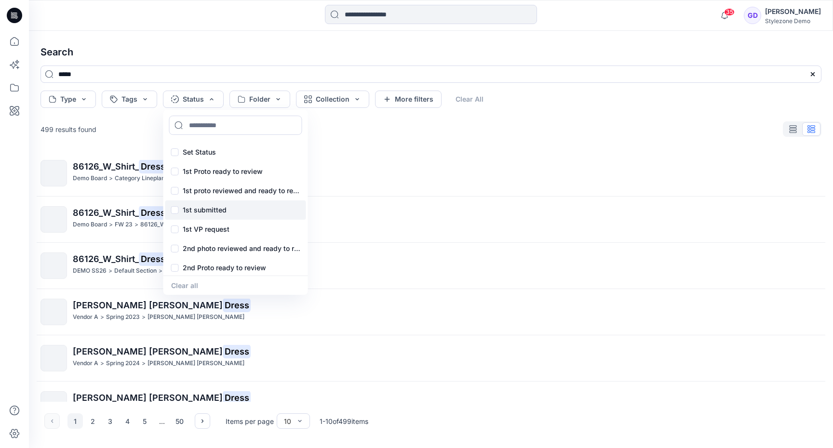
click at [189, 211] on p "1st submitted" at bounding box center [205, 210] width 44 height 12
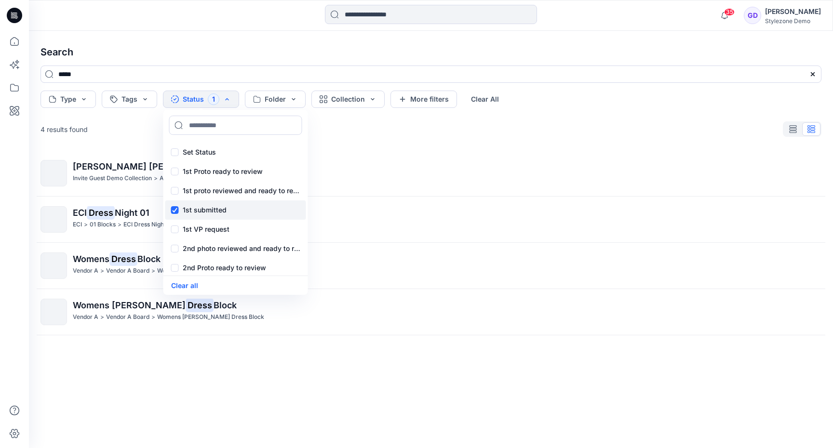
click at [189, 211] on p "1st submitted" at bounding box center [205, 210] width 44 height 12
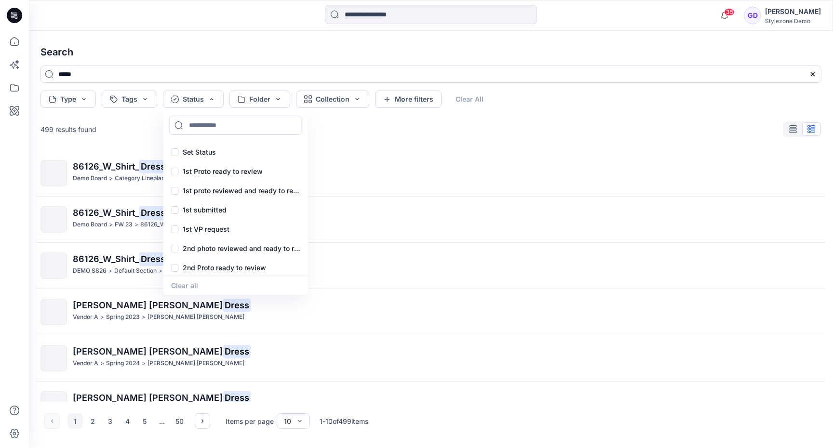
click at [147, 63] on h4 "Search" at bounding box center [431, 52] width 797 height 27
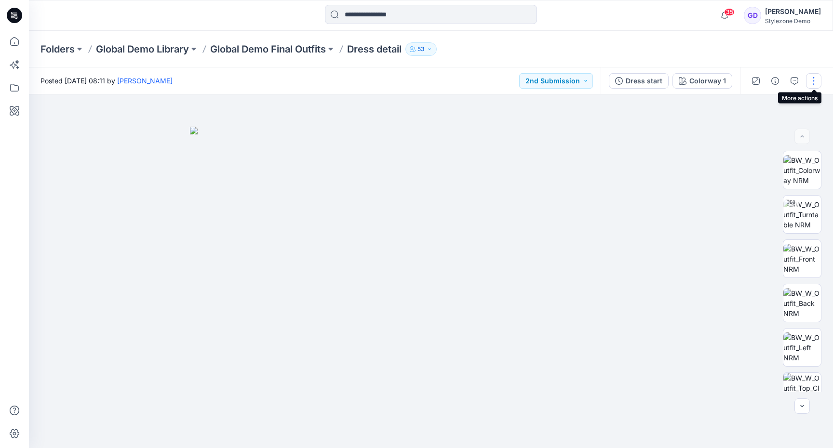
click at [815, 78] on button "button" at bounding box center [813, 80] width 15 height 15
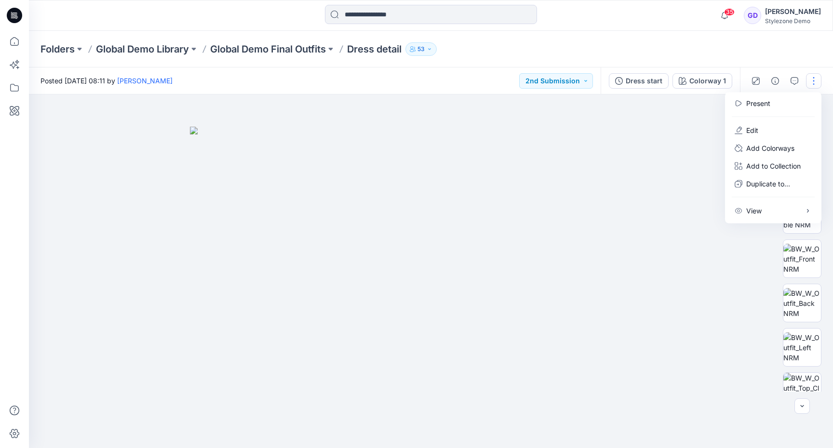
click at [626, 230] on img at bounding box center [431, 288] width 482 height 322
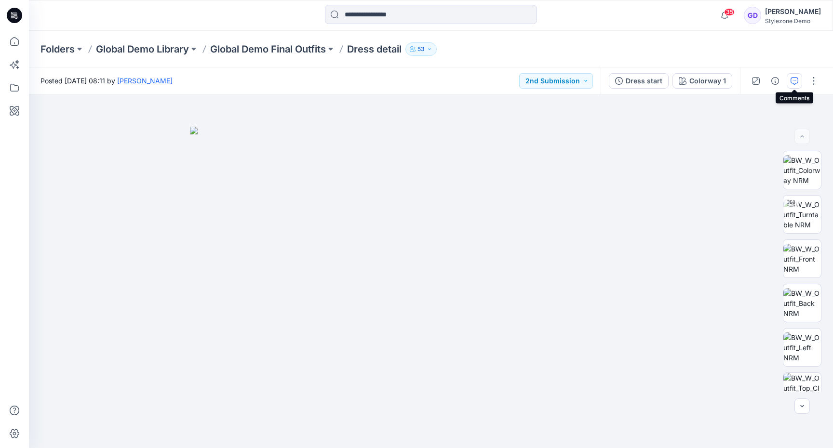
click at [799, 79] on button "button" at bounding box center [794, 80] width 15 height 15
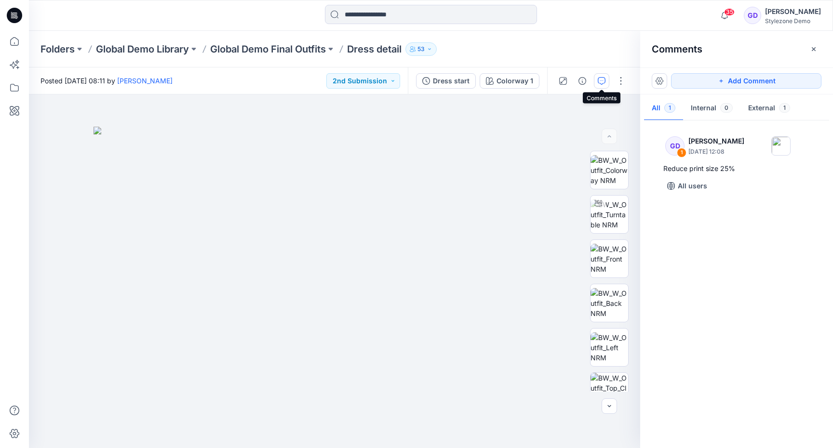
click at [642, 15] on div "35 Notifications FU vladyslav.kachuk@browzwear.com was removed from this Stylez…" at bounding box center [431, 15] width 804 height 21
click at [811, 47] on icon "button" at bounding box center [814, 49] width 8 height 8
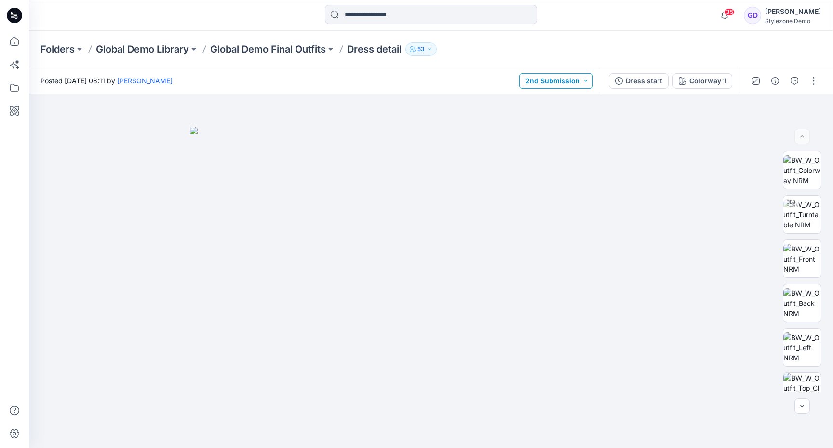
click at [567, 79] on button "2nd Submission" at bounding box center [556, 80] width 74 height 15
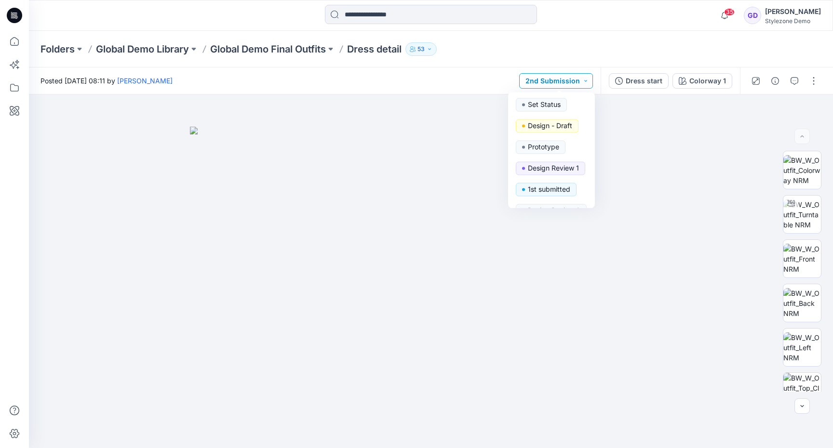
click at [567, 79] on button "2nd Submission" at bounding box center [556, 80] width 74 height 15
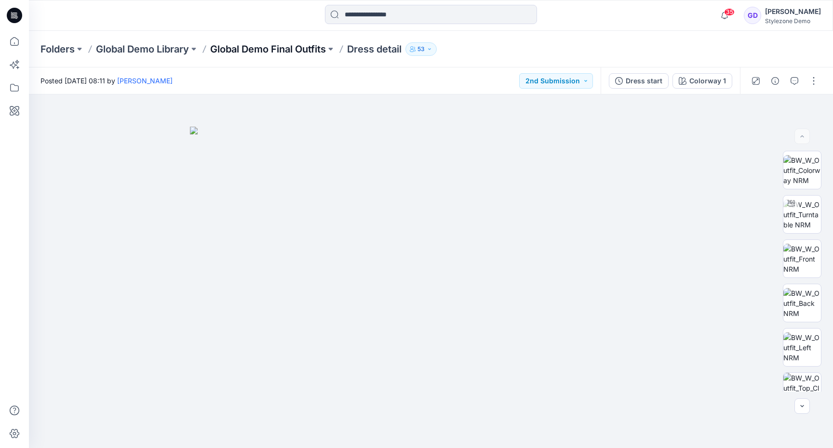
click at [299, 51] on p "Global Demo Final Outfits" at bounding box center [268, 49] width 116 height 14
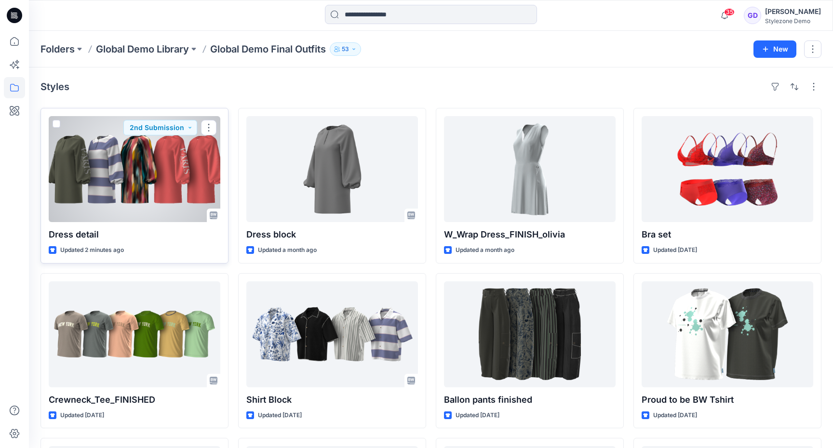
click at [152, 179] on div at bounding box center [135, 169] width 172 height 106
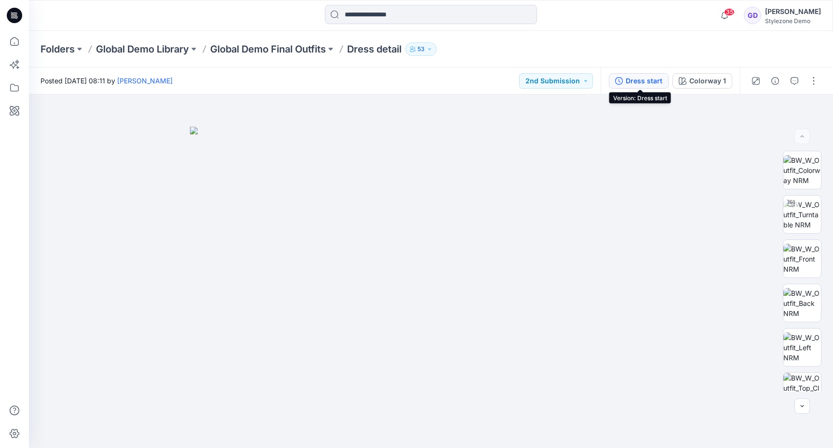
click at [649, 80] on div "Dress start" at bounding box center [644, 81] width 37 height 11
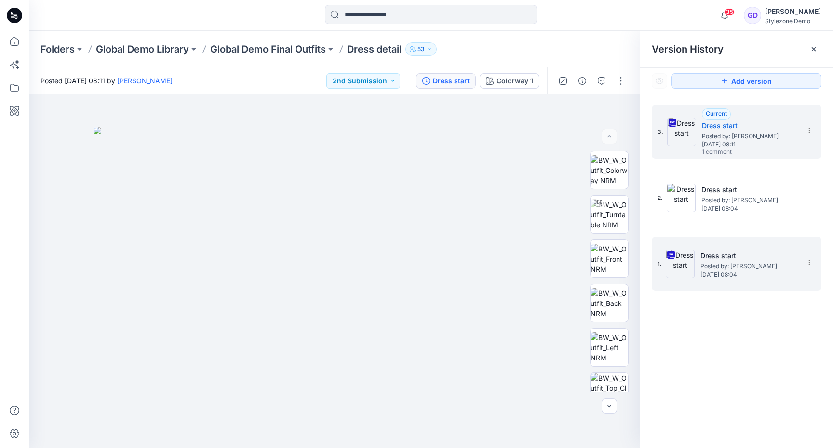
click at [727, 263] on span "Posted by: Gregory Dodd" at bounding box center [749, 267] width 96 height 10
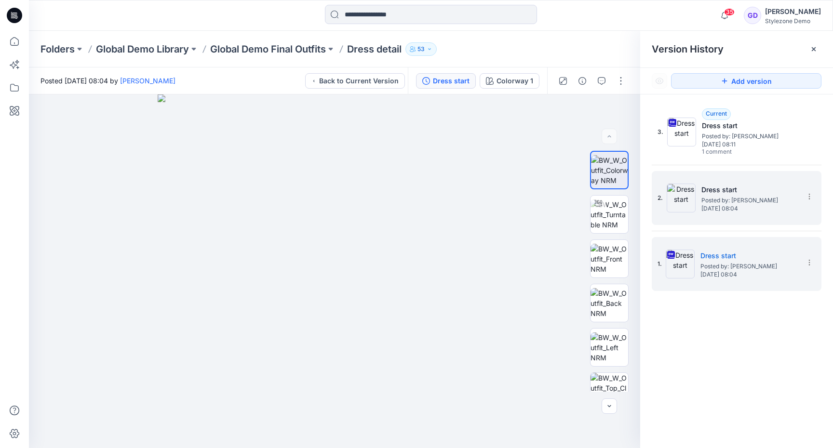
click at [698, 206] on div "2. Dress start Posted by: Gregory Dodd Tuesday, September 02, 2025 08:04" at bounding box center [730, 198] width 145 height 46
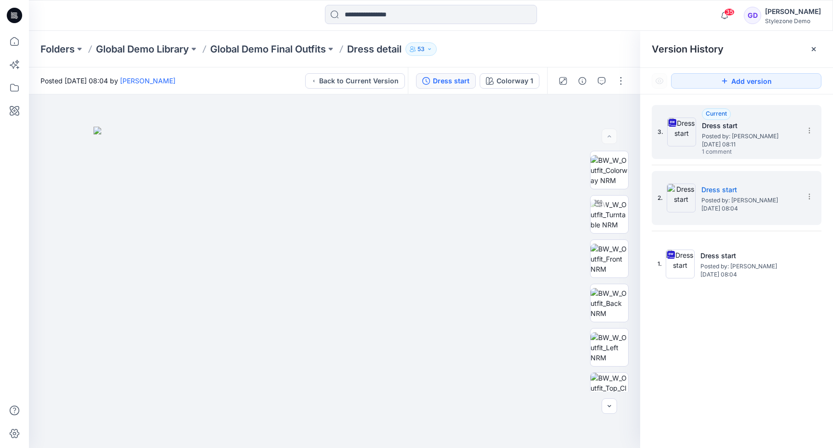
click at [732, 139] on span "Posted by: Gregory Dodd" at bounding box center [750, 137] width 96 height 10
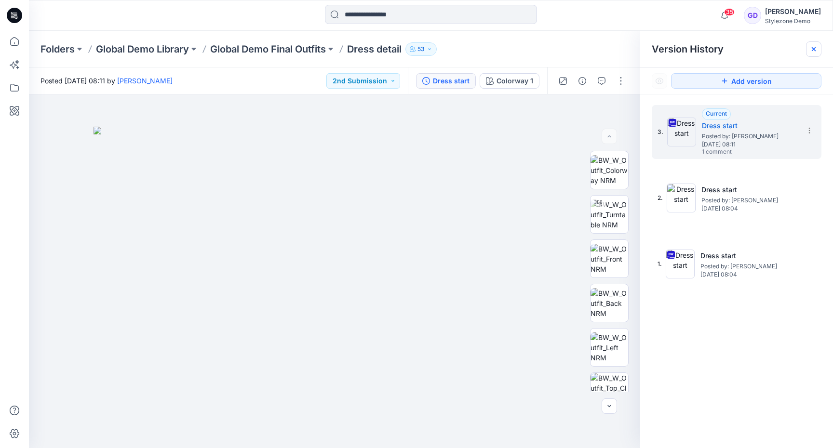
click at [818, 46] on div at bounding box center [813, 48] width 15 height 15
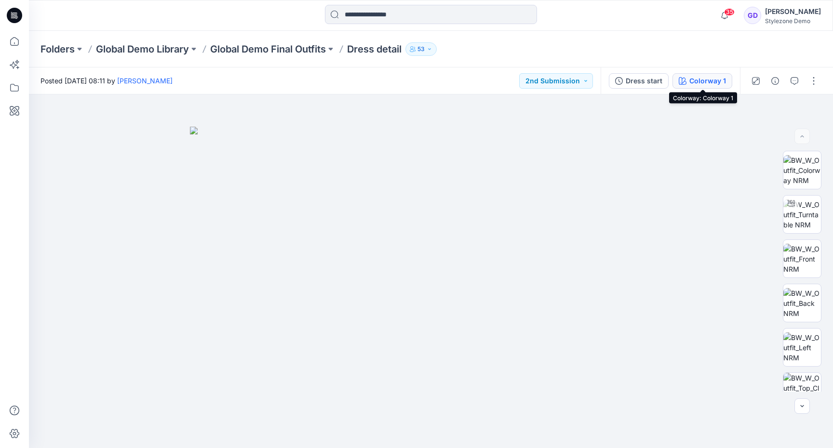
click at [718, 77] on div "Colorway 1" at bounding box center [708, 81] width 37 height 11
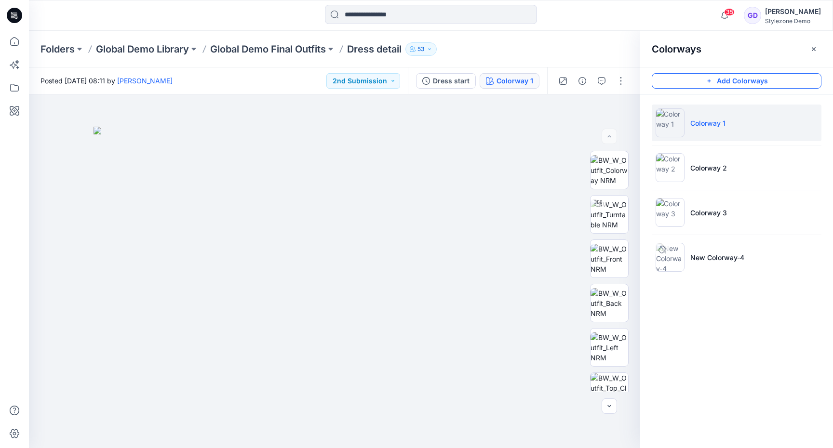
click at [703, 80] on button "Add Colorways" at bounding box center [737, 80] width 170 height 15
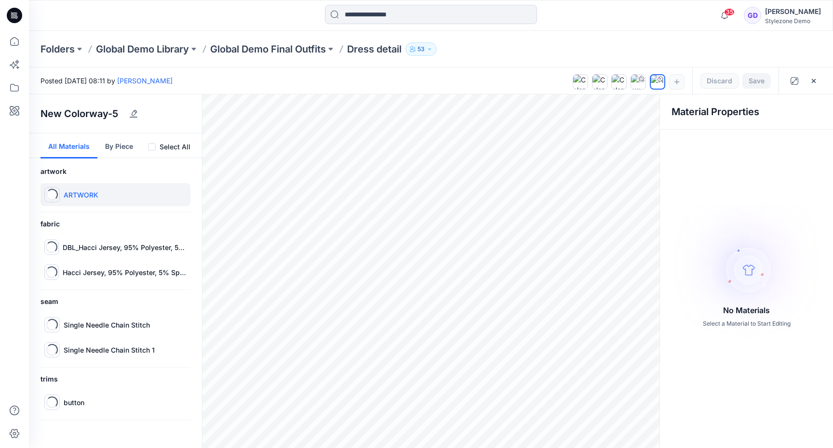
click at [97, 194] on p "ARTWORK" at bounding box center [81, 195] width 35 height 10
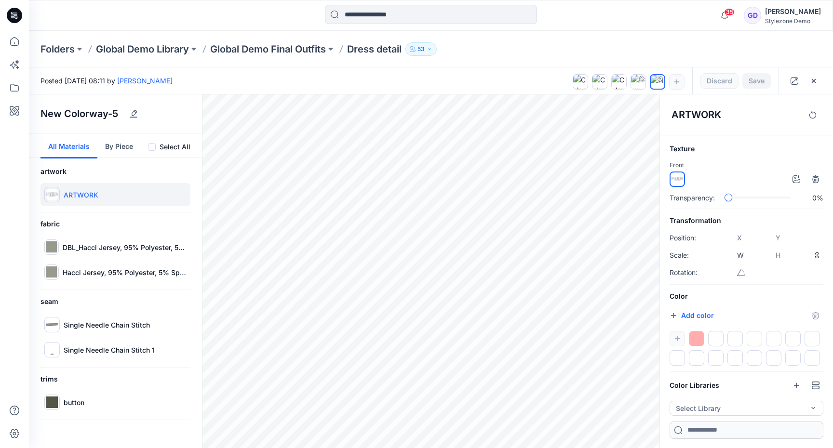
click at [699, 337] on div at bounding box center [696, 338] width 15 height 15
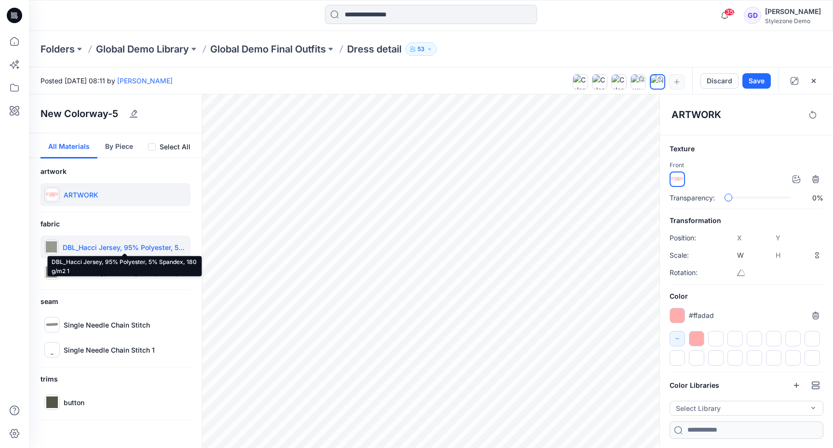
click at [121, 246] on p "DBL_Hacci Jersey, 95% Polyester, 5% Spandex, 180 g/m2 1" at bounding box center [125, 248] width 124 height 10
type input "****"
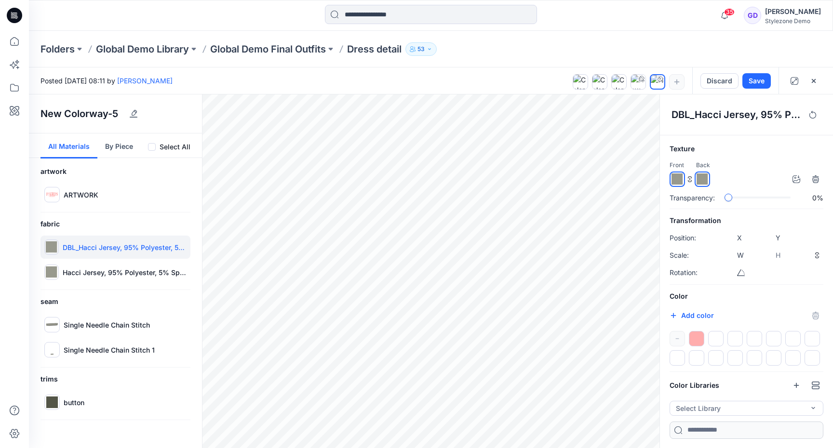
click at [694, 339] on div at bounding box center [696, 338] width 15 height 15
click at [148, 280] on div "Hacci Jersey, 95% Polyester, 5% Spandex, 180 g/m2" at bounding box center [116, 272] width 150 height 23
type input "****"
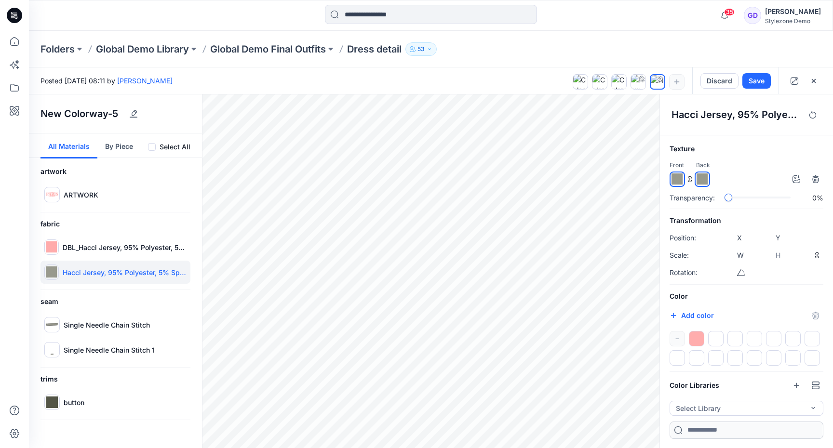
click at [698, 335] on div at bounding box center [696, 338] width 15 height 15
click at [760, 79] on button "Save" at bounding box center [757, 80] width 28 height 15
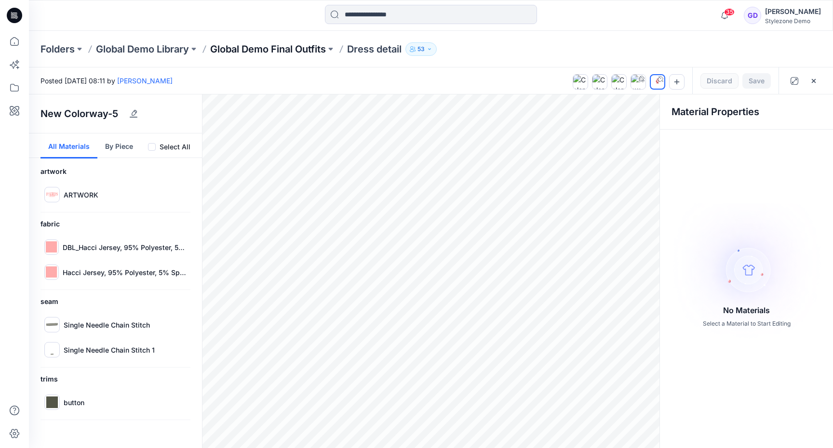
click at [308, 47] on p "Global Demo Final Outfits" at bounding box center [268, 49] width 116 height 14
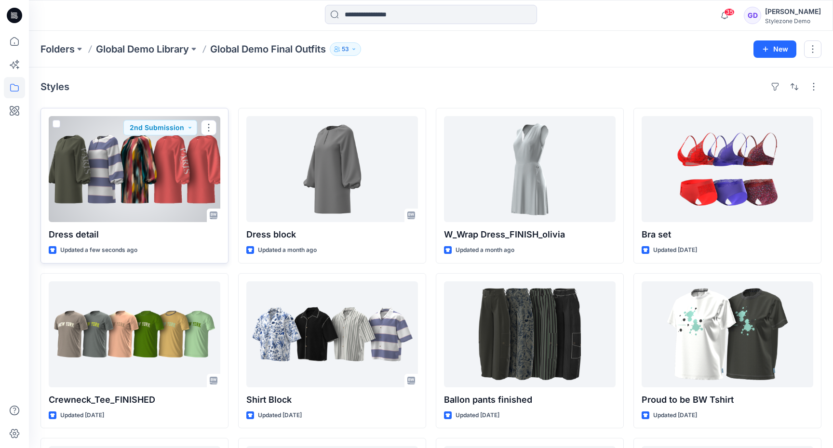
click at [98, 178] on div at bounding box center [135, 169] width 172 height 106
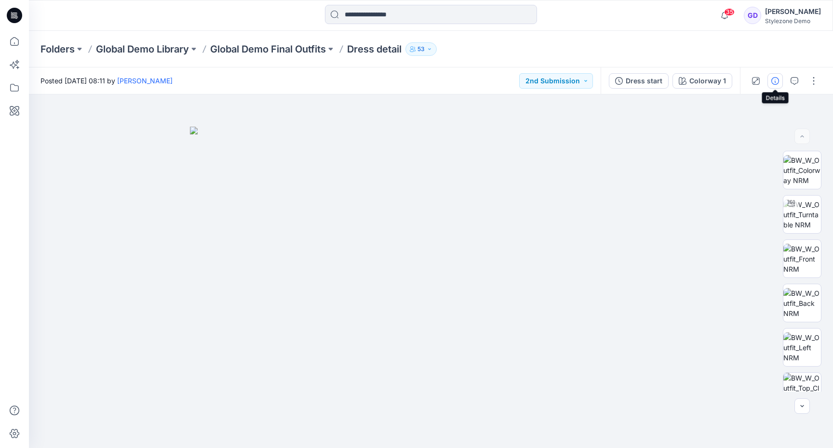
click at [774, 78] on icon "button" at bounding box center [776, 81] width 8 height 8
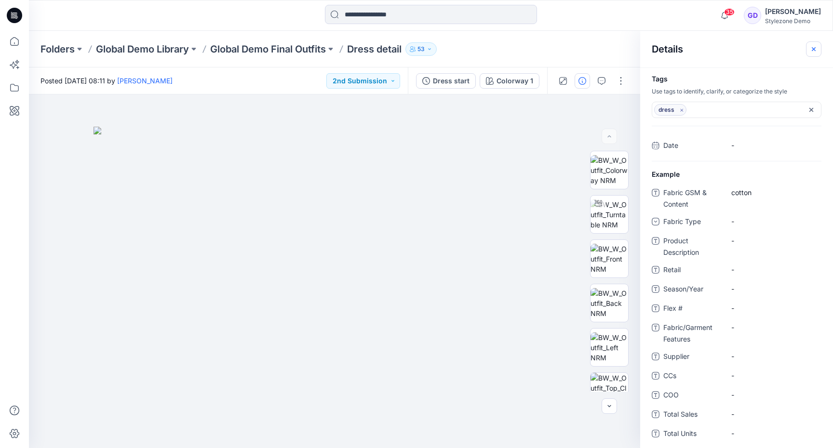
click at [811, 47] on icon "button" at bounding box center [814, 49] width 8 height 8
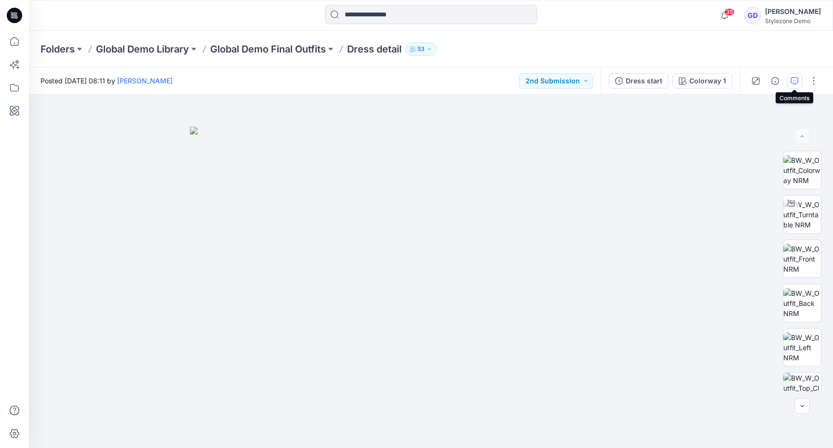
click at [796, 82] on icon "button" at bounding box center [795, 81] width 8 height 8
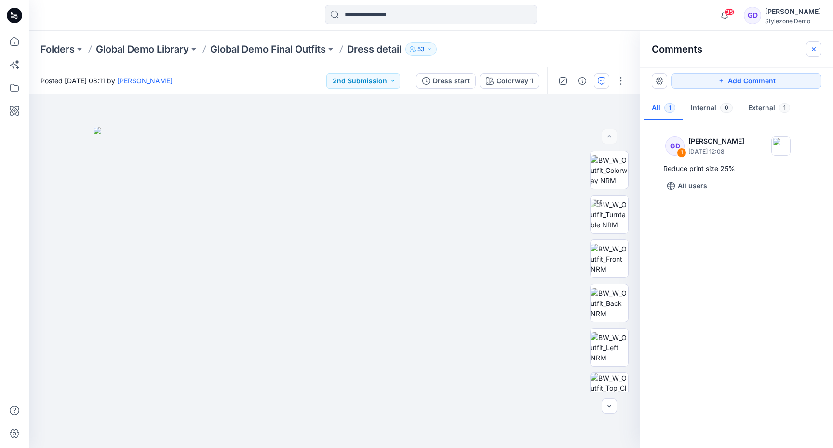
click at [812, 49] on icon "button" at bounding box center [814, 49] width 8 height 8
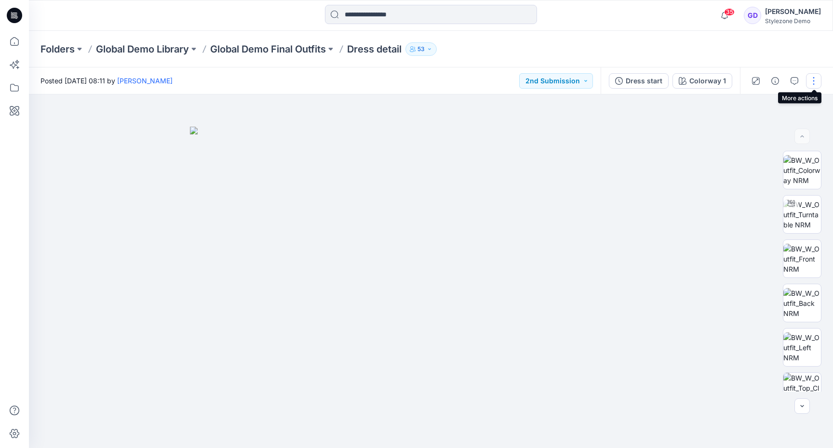
click at [814, 78] on button "button" at bounding box center [813, 80] width 15 height 15
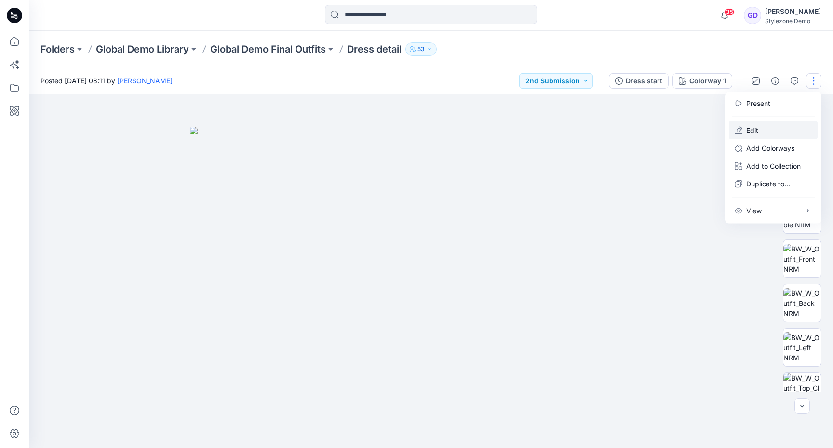
click at [758, 135] on p "Edit" at bounding box center [752, 130] width 12 height 10
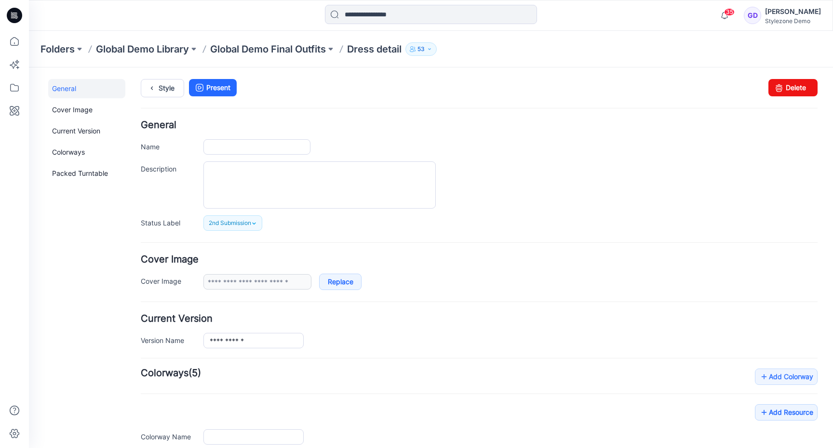
type input "**********"
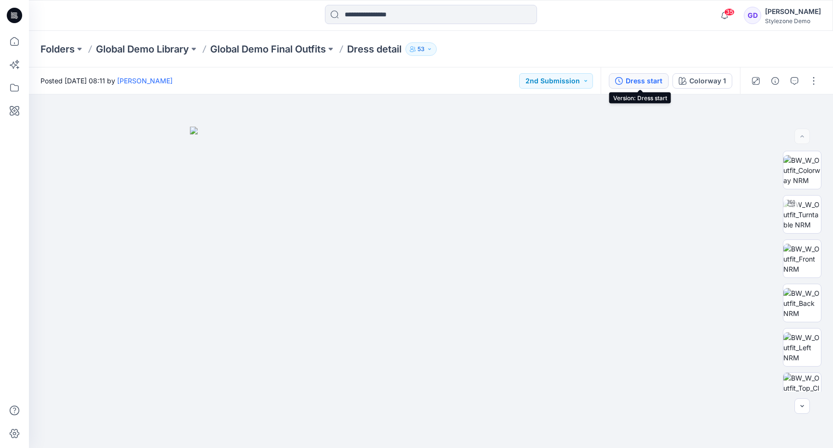
click at [635, 79] on div "Dress start" at bounding box center [644, 81] width 37 height 11
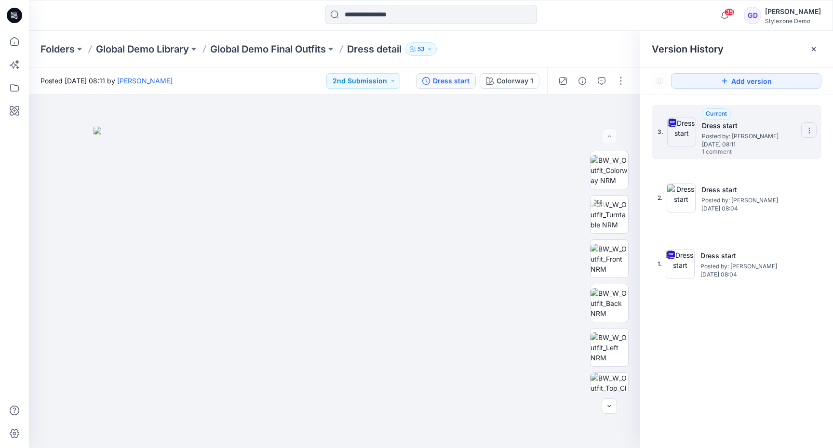
click at [811, 132] on icon at bounding box center [810, 131] width 8 height 8
click at [814, 117] on div "3. Current Dress start Posted by: Gregory Dodd Tuesday, September 02, 2025 08:1…" at bounding box center [737, 132] width 170 height 54
click at [816, 46] on icon at bounding box center [814, 49] width 8 height 8
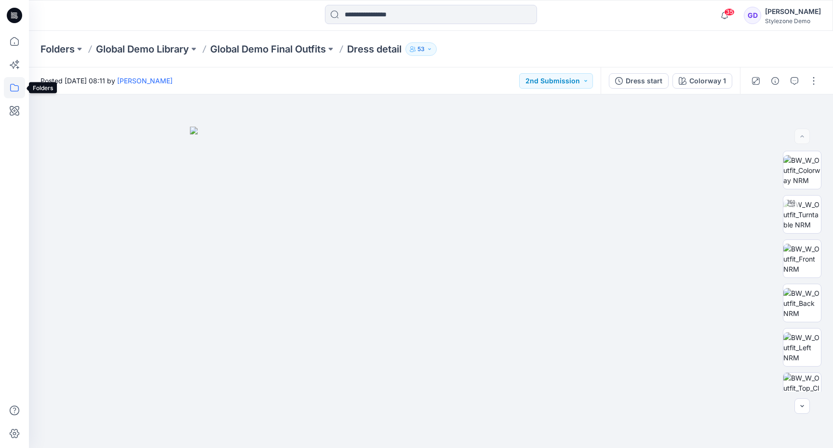
click at [18, 89] on icon at bounding box center [14, 88] width 9 height 8
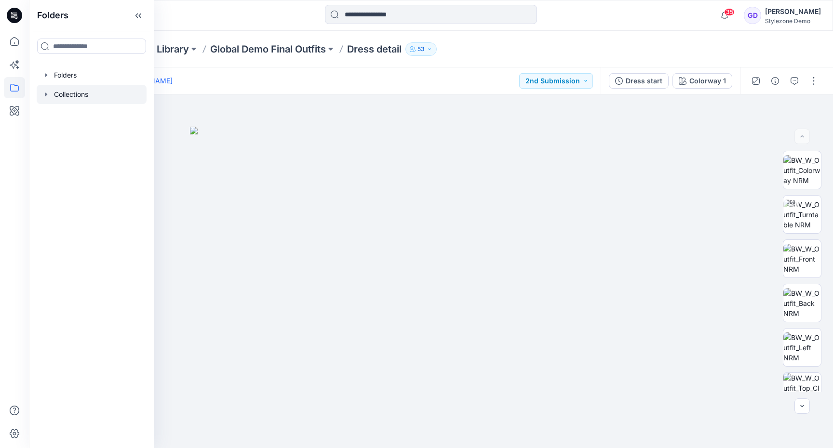
click at [92, 101] on div at bounding box center [92, 94] width 110 height 19
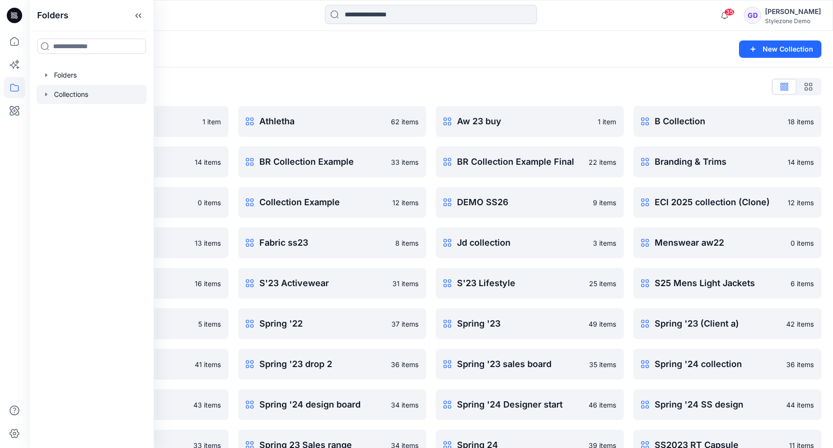
click at [399, 77] on div "Collections List 2026 1 item Blocks 14 items Client A coll 0 items ECI SS26 13 …" at bounding box center [431, 270] width 804 height 405
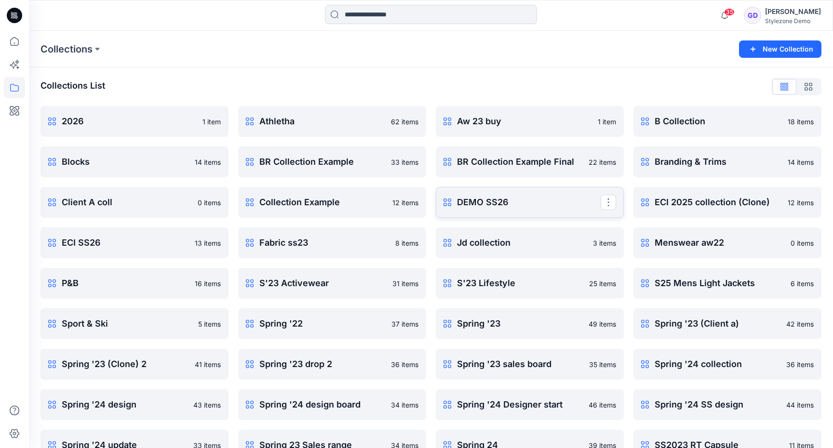
click at [508, 196] on p "DEMO SS26" at bounding box center [529, 203] width 144 height 14
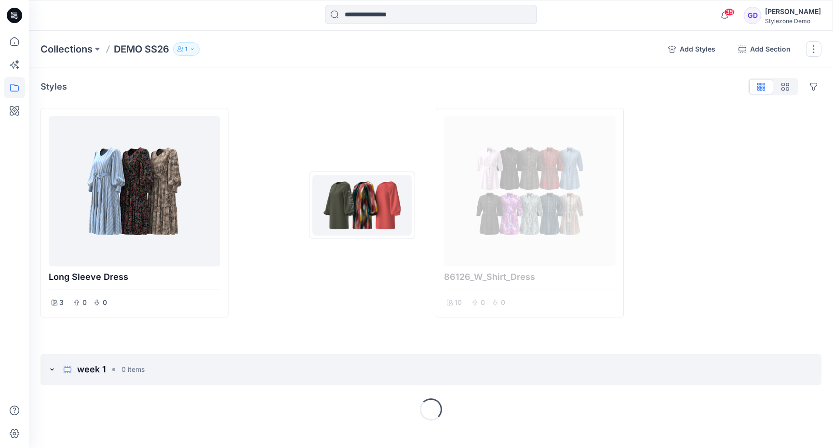
drag, startPoint x: 136, startPoint y: 208, endPoint x: 361, endPoint y: 205, distance: 225.2
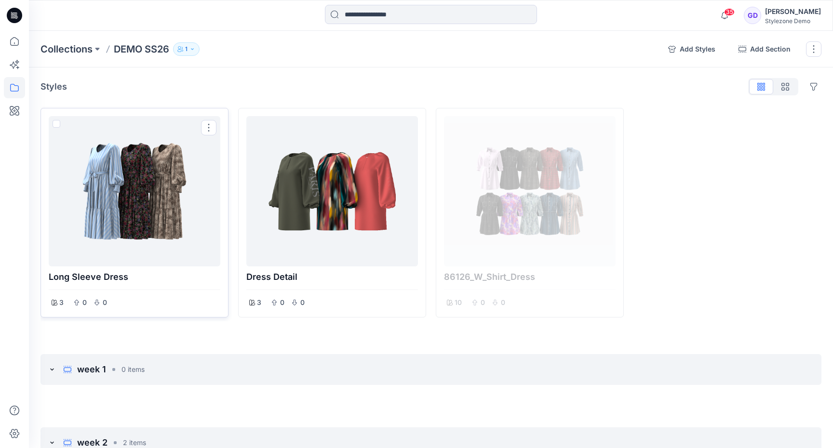
click at [122, 199] on div at bounding box center [135, 191] width 164 height 143
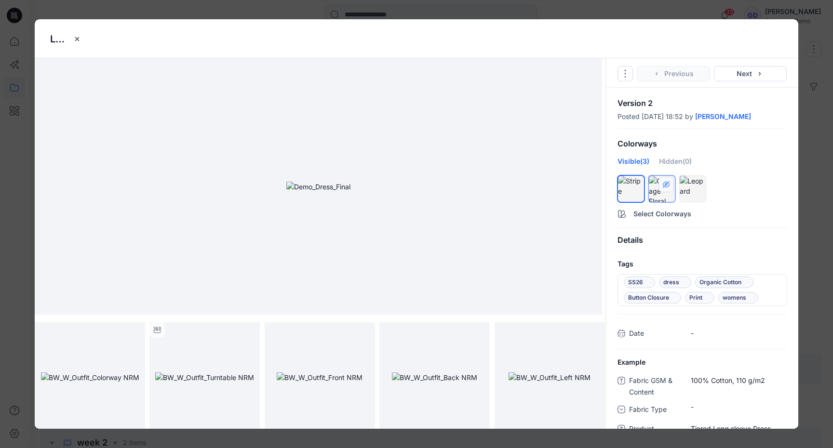
click at [666, 184] on icon "hide/show colorway" at bounding box center [667, 185] width 8 height 8
click at [817, 150] on div "Long sleeve Dress Go to Original Style Duplicate Original Style to... Previous …" at bounding box center [416, 224] width 833 height 448
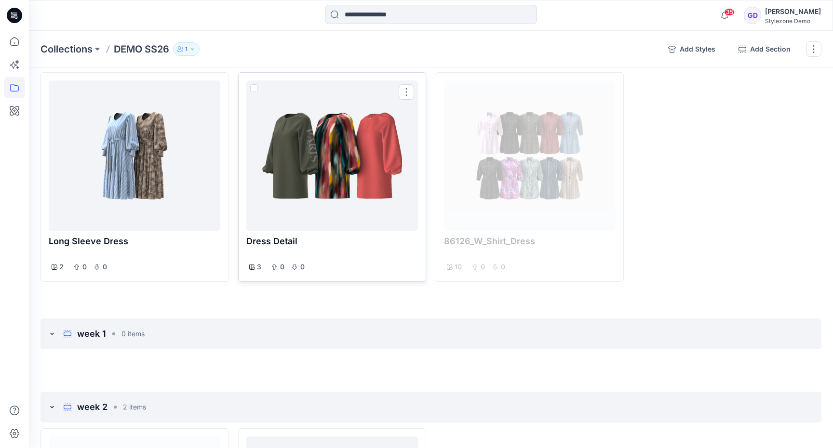
scroll to position [40, 0]
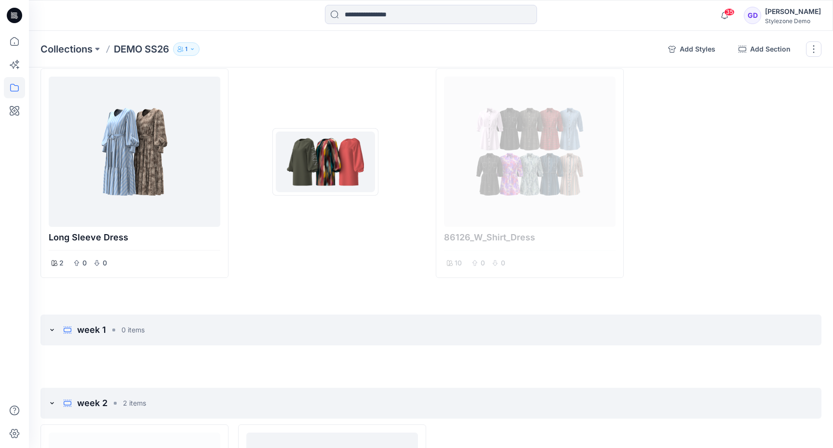
drag, startPoint x: 361, startPoint y: 179, endPoint x: 326, endPoint y: 162, distance: 39.3
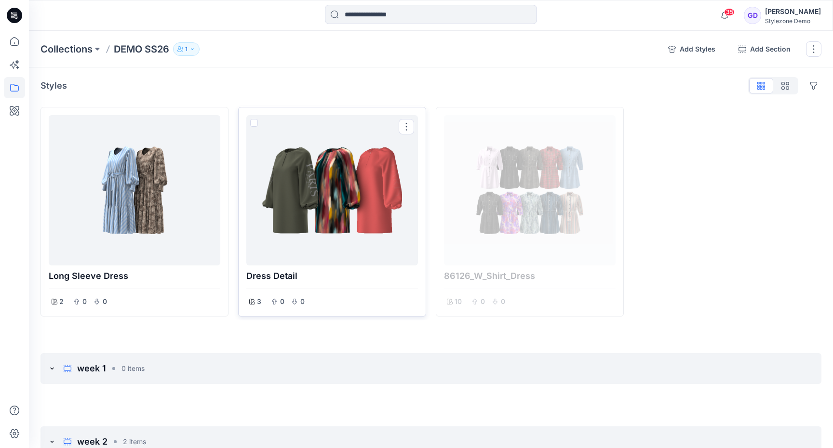
scroll to position [0, 0]
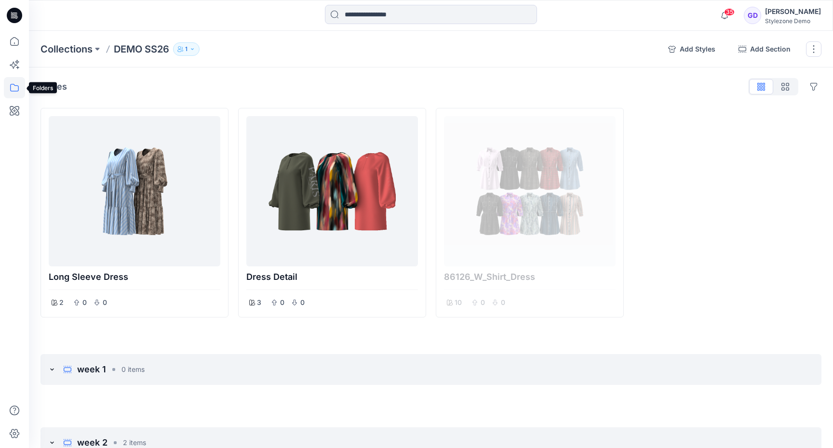
click at [10, 85] on icon at bounding box center [14, 88] width 9 height 8
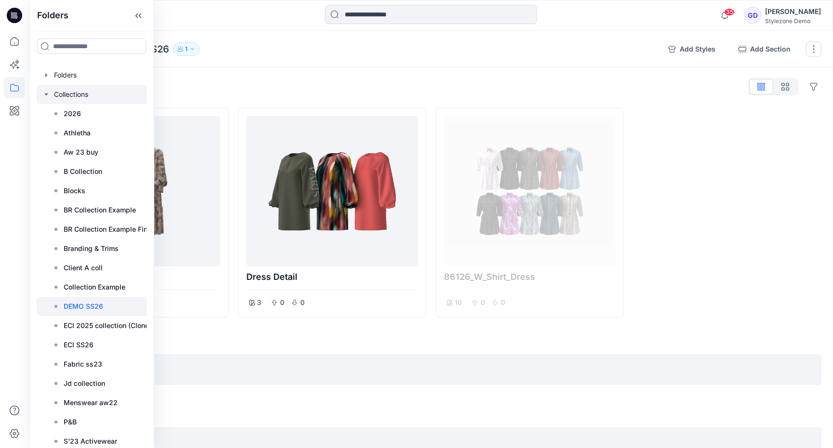
click at [52, 96] on div at bounding box center [98, 94] width 122 height 19
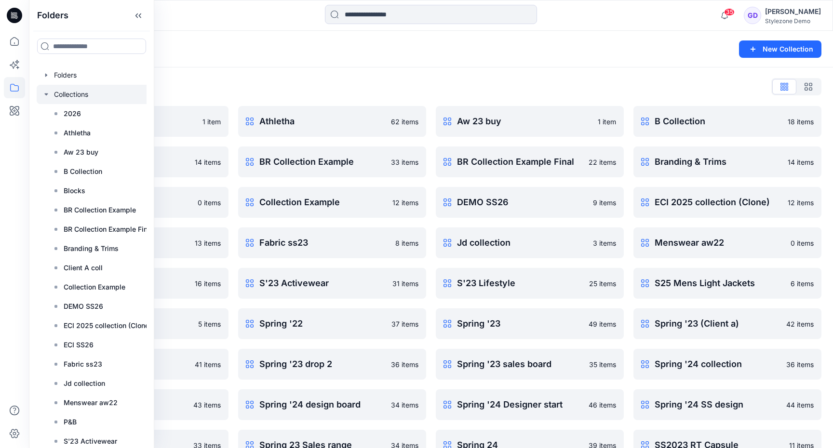
click at [49, 91] on icon "button" at bounding box center [46, 95] width 8 height 8
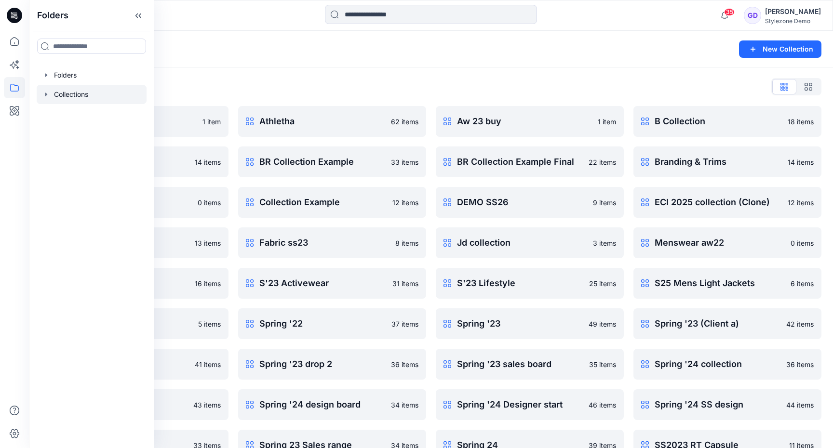
click at [226, 32] on div "Collections New Collection" at bounding box center [431, 49] width 804 height 37
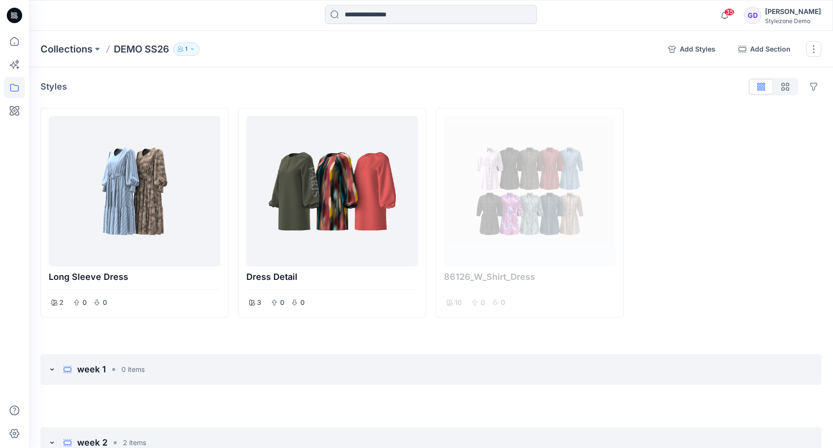
click at [362, 86] on div "Styles Hide Legacy Styles" at bounding box center [431, 86] width 781 height 15
